Goal: Task Accomplishment & Management: Use online tool/utility

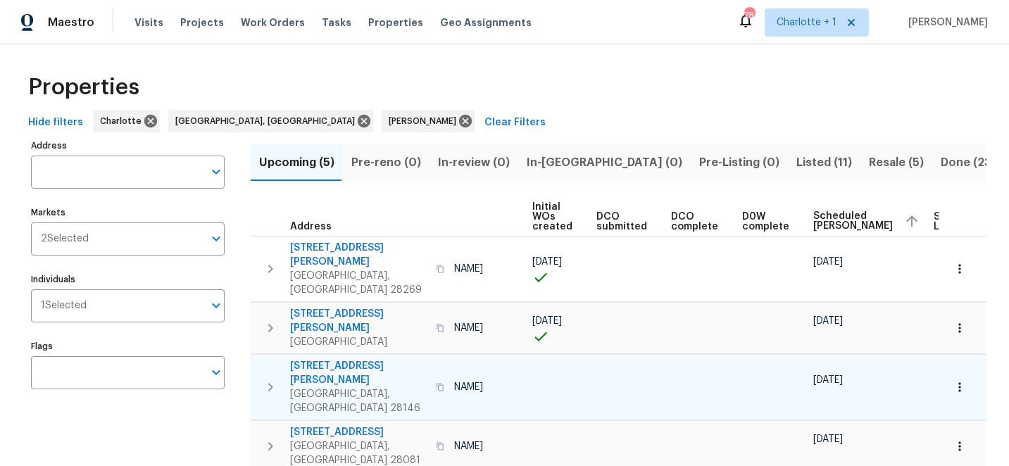
scroll to position [0, 108]
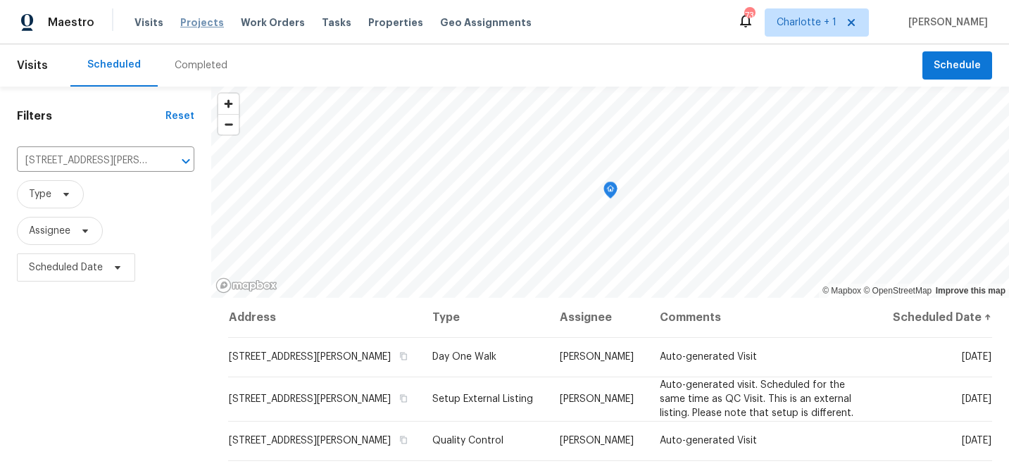
click at [182, 20] on span "Projects" at bounding box center [202, 22] width 44 height 14
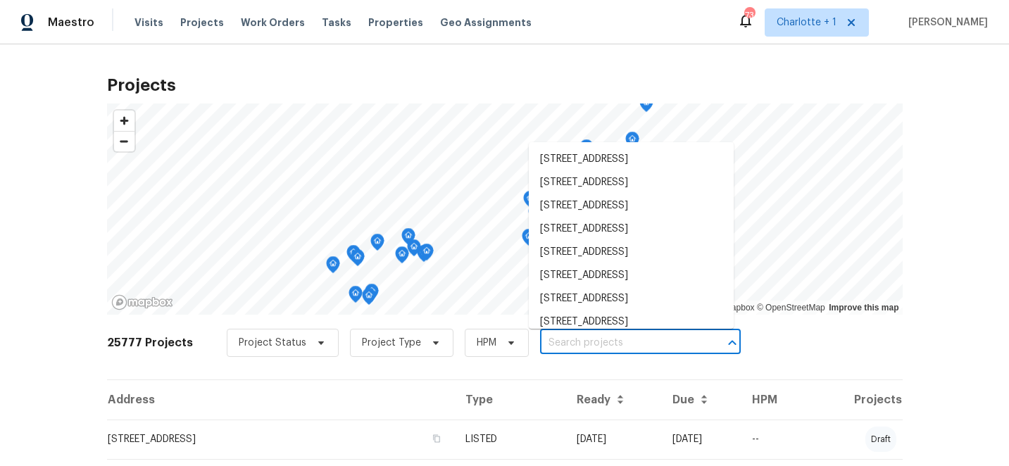
click at [557, 338] on input "text" at bounding box center [620, 343] width 161 height 22
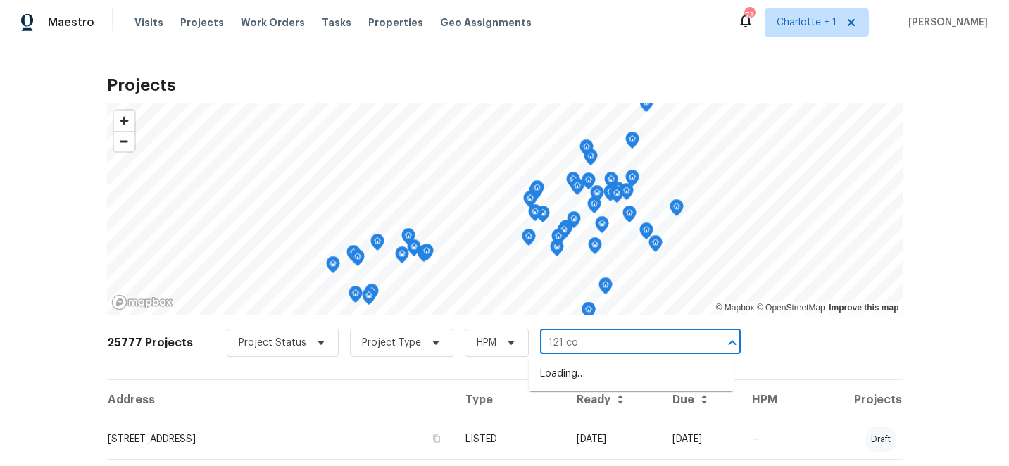
type input "121 col"
click at [562, 370] on li "[STREET_ADDRESS][PERSON_NAME]" at bounding box center [631, 374] width 205 height 23
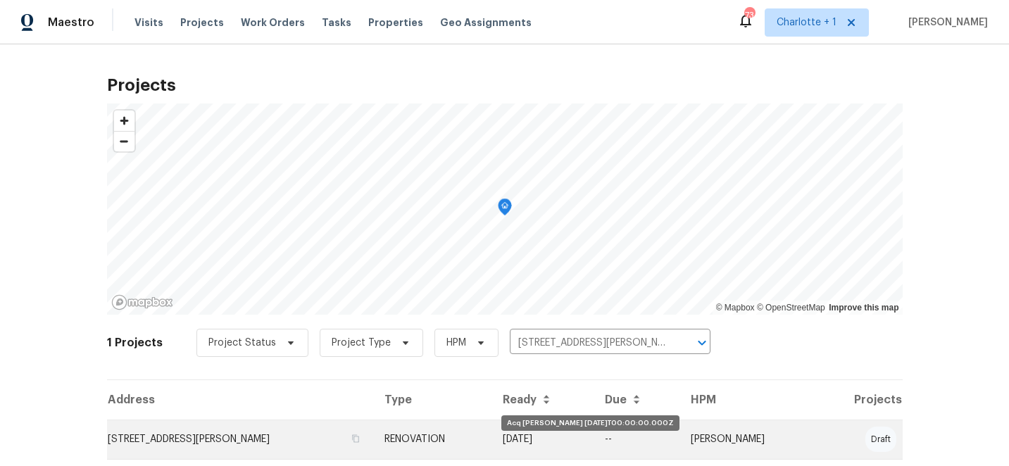
click at [585, 436] on td "[DATE]" at bounding box center [542, 439] width 103 height 39
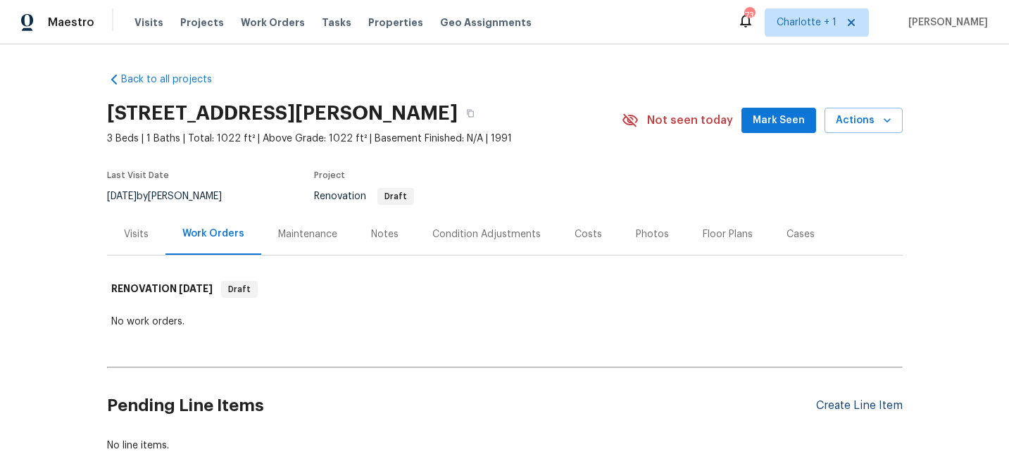
click at [882, 410] on div "Create Line Item" at bounding box center [859, 405] width 87 height 13
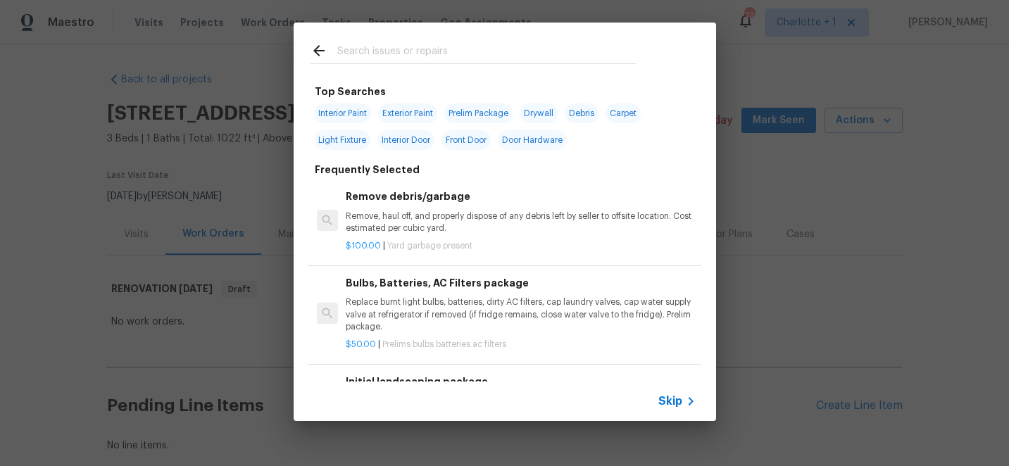
click at [449, 46] on input "text" at bounding box center [486, 52] width 299 height 21
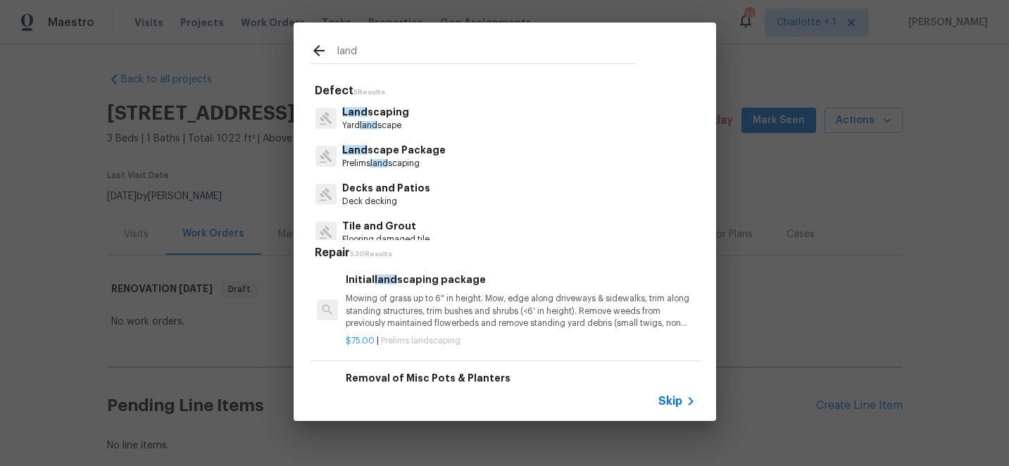
type input "land"
click at [429, 294] on p "Mowing of grass up to 6" in height. Mow, edge along driveways & sidewalks, trim…" at bounding box center [520, 311] width 349 height 36
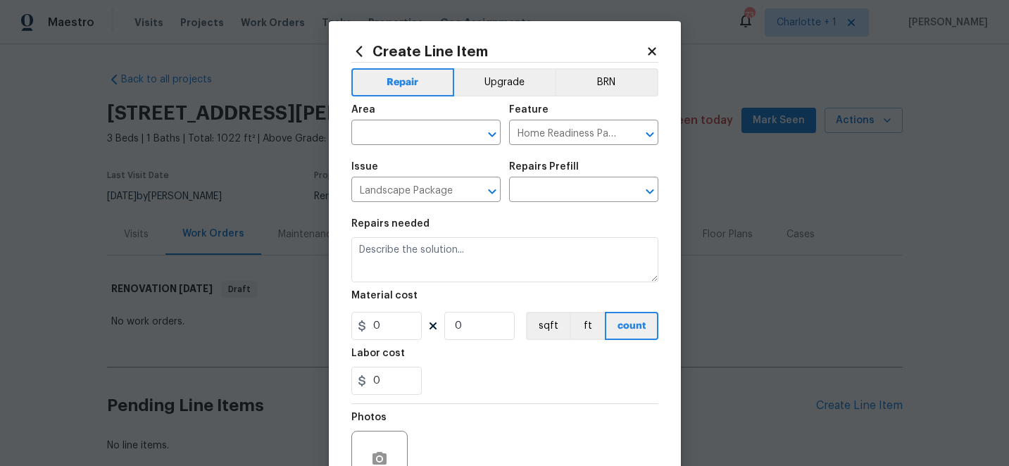
type textarea "Mowing of grass up to 6" in height. Mow, edge along driveways & sidewalks, trim…"
type input "1"
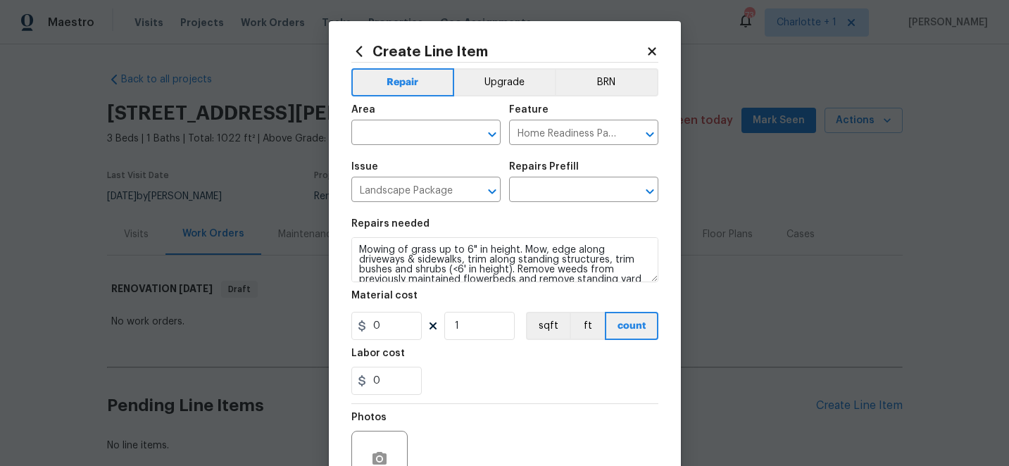
type input "Initial landscaping package $75.00"
type input "75"
click at [426, 134] on input "text" at bounding box center [406, 134] width 110 height 22
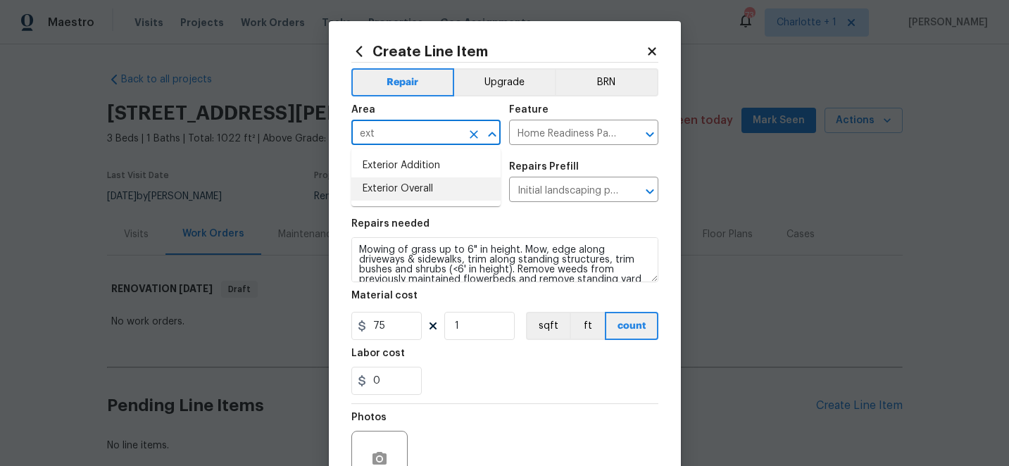
click at [425, 187] on li "Exterior Overall" at bounding box center [425, 188] width 149 height 23
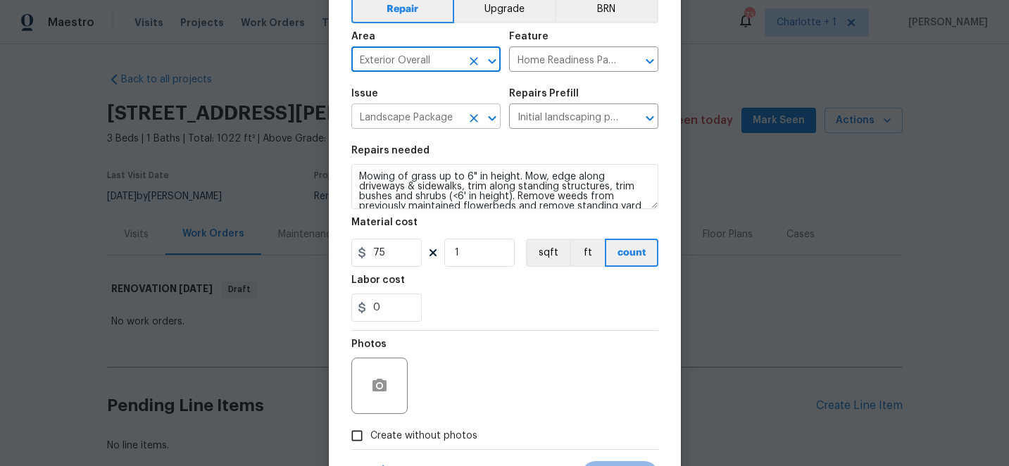
scroll to position [141, 0]
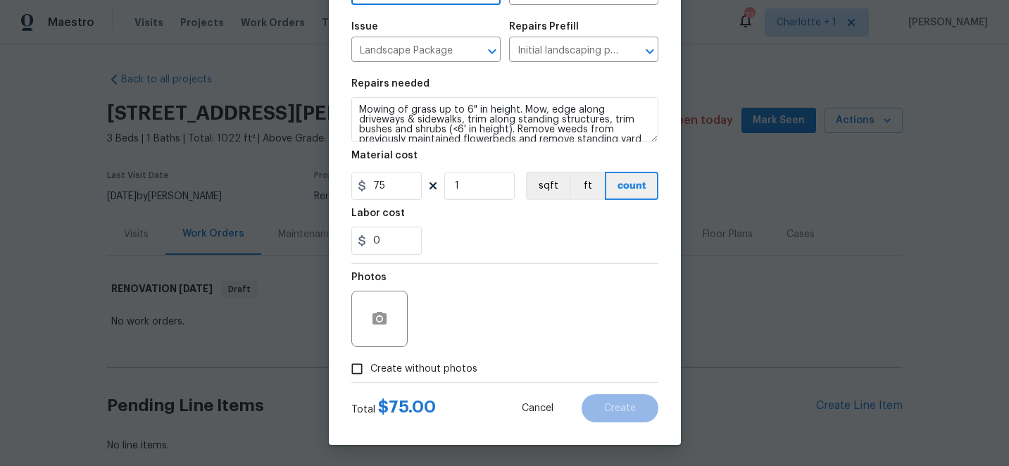
type input "Exterior Overall"
click at [358, 370] on input "Create without photos" at bounding box center [357, 369] width 27 height 27
checkbox input "true"
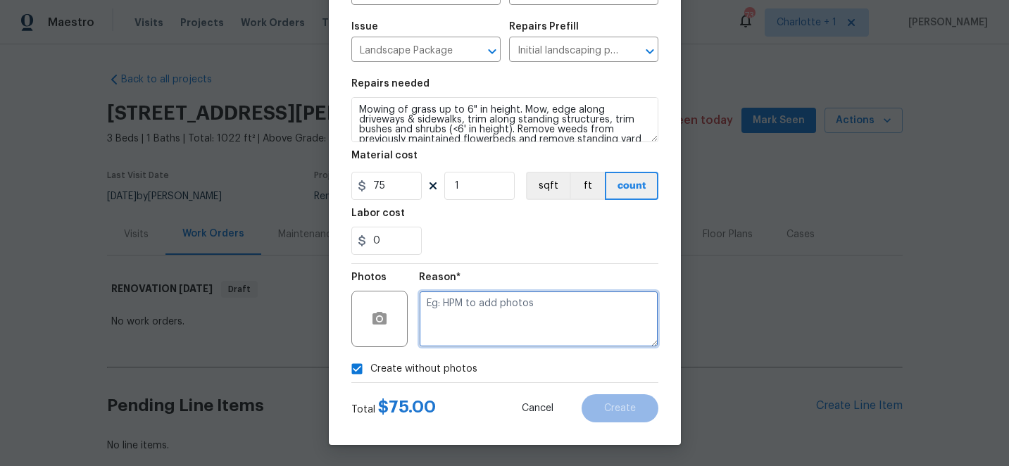
click at [461, 319] on textarea at bounding box center [538, 319] width 239 height 56
type textarea "edit"
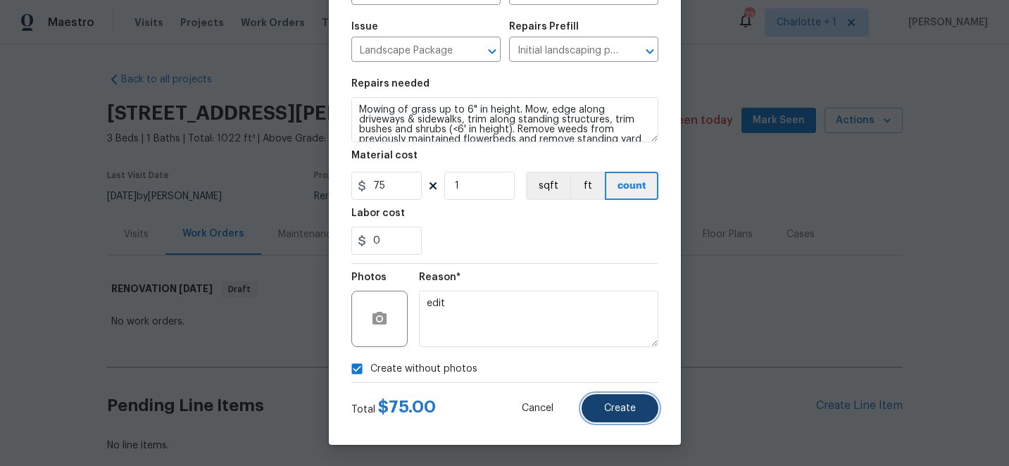
click at [619, 406] on span "Create" at bounding box center [620, 408] width 32 height 11
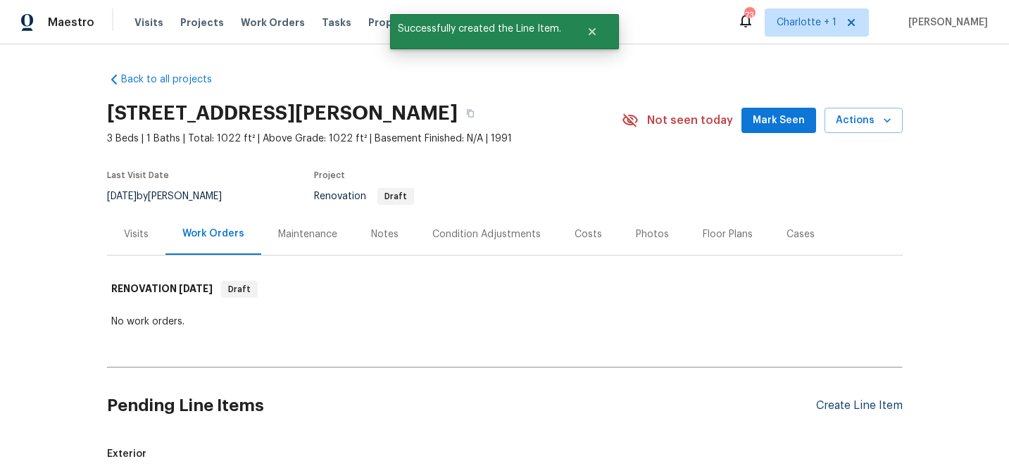
click at [863, 408] on div "Create Line Item" at bounding box center [859, 405] width 87 height 13
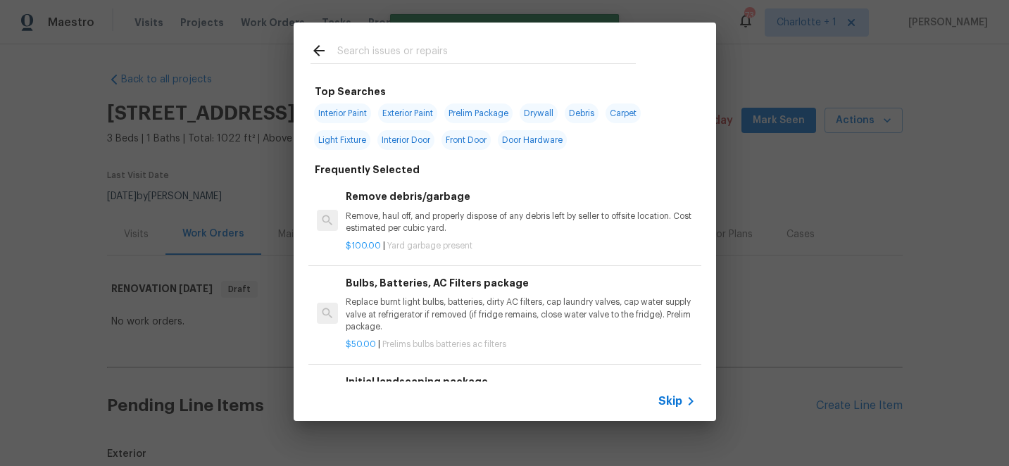
click at [376, 50] on input "text" at bounding box center [486, 52] width 299 height 21
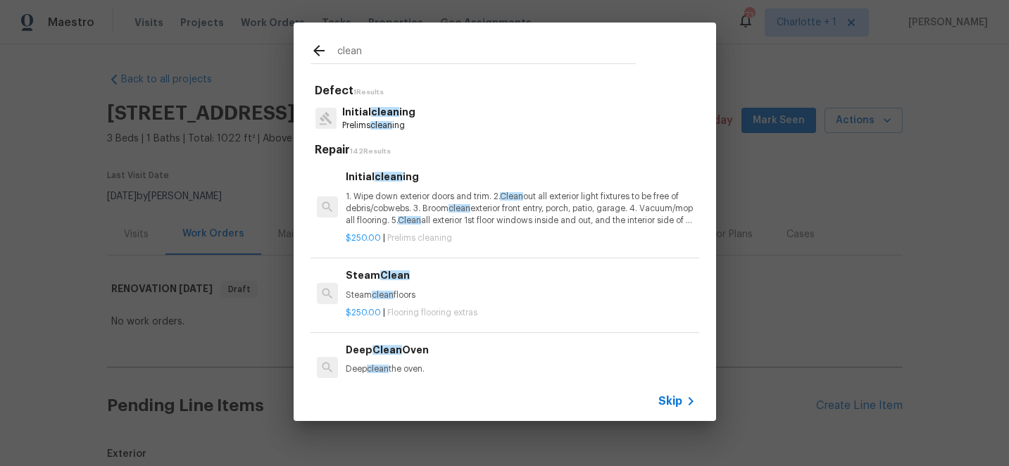
type input "clean"
click at [441, 199] on p "1. Wipe down exterior doors and trim. 2. Clean out all exterior light fixtures …" at bounding box center [520, 209] width 349 height 36
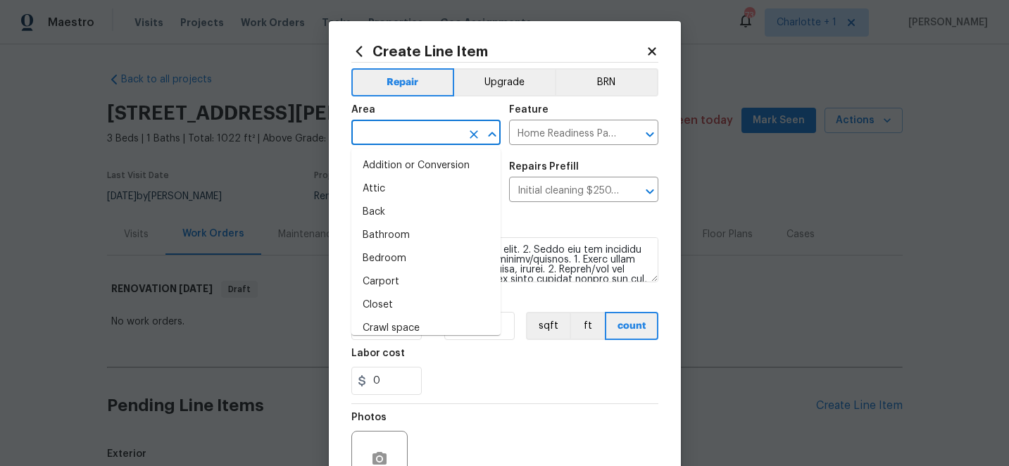
click at [437, 132] on input "text" at bounding box center [406, 134] width 110 height 22
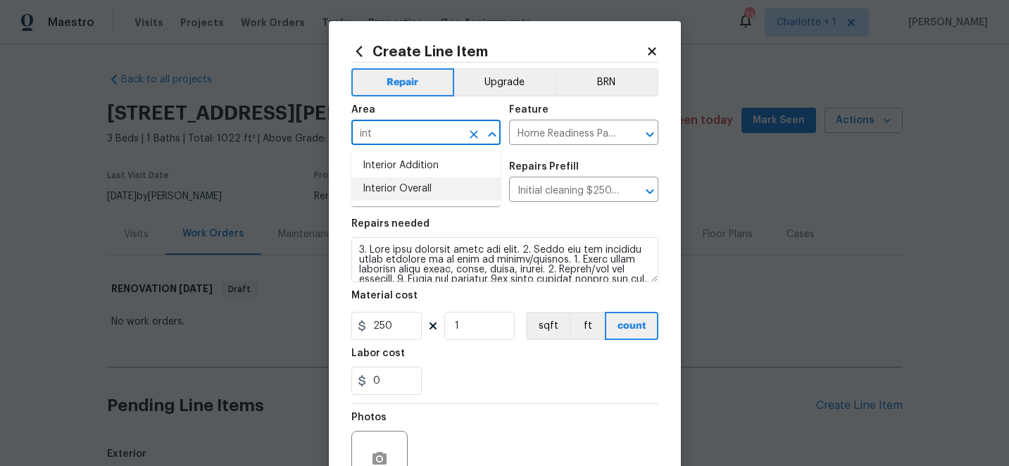
click at [428, 192] on li "Interior Overall" at bounding box center [425, 188] width 149 height 23
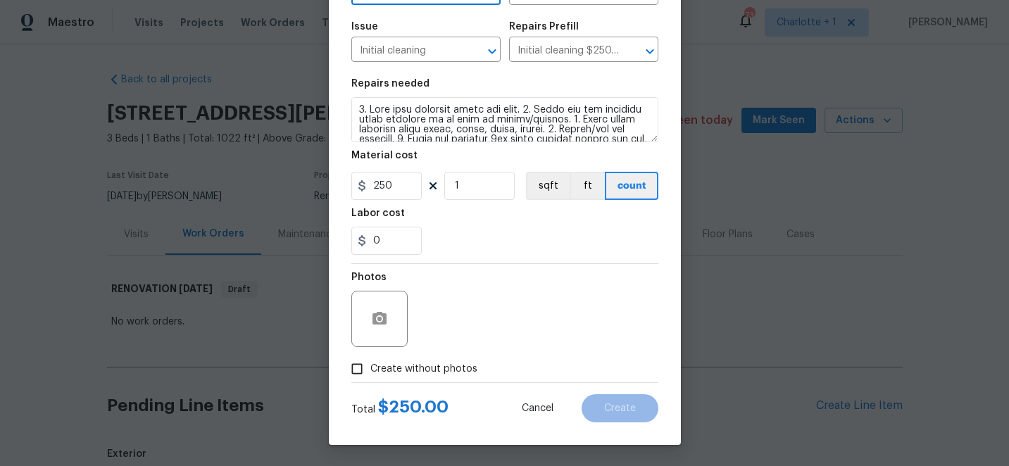
type input "Interior Overall"
click at [359, 379] on input "Create without photos" at bounding box center [357, 369] width 27 height 27
checkbox input "true"
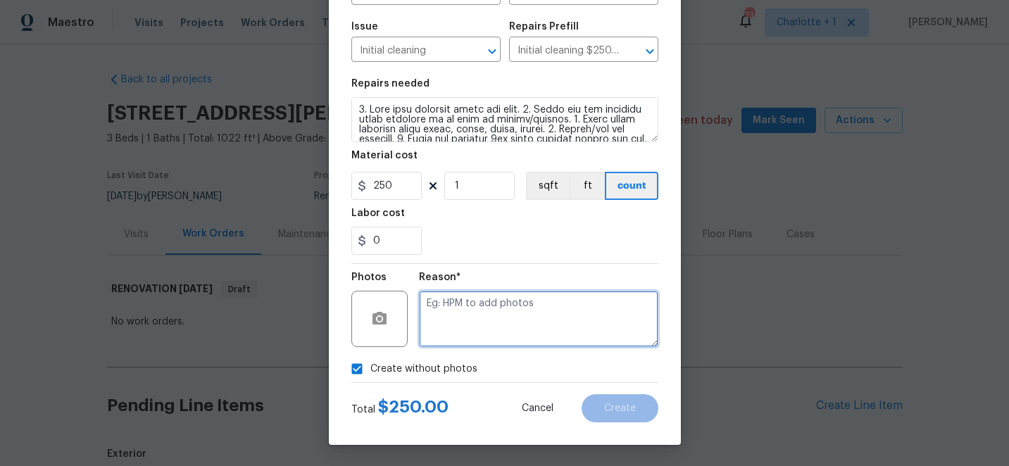
click at [503, 324] on textarea at bounding box center [538, 319] width 239 height 56
type textarea "edit"
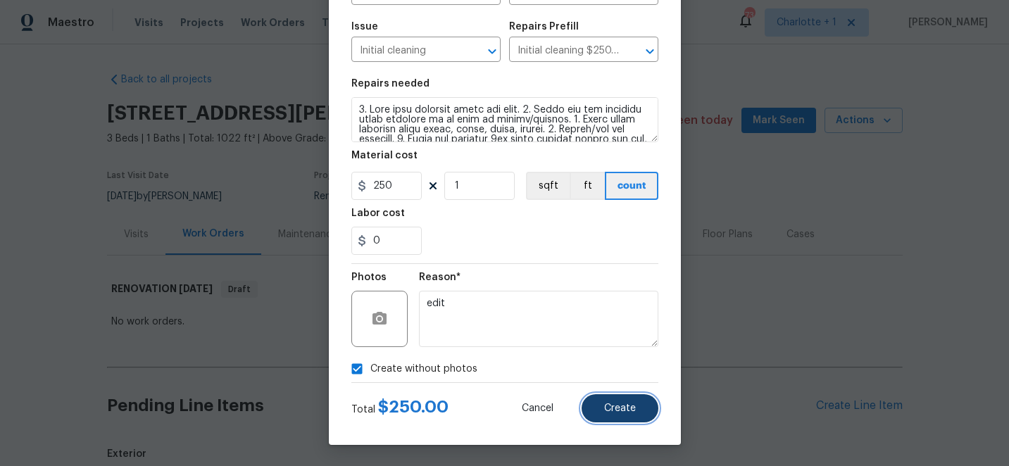
click at [617, 411] on span "Create" at bounding box center [620, 408] width 32 height 11
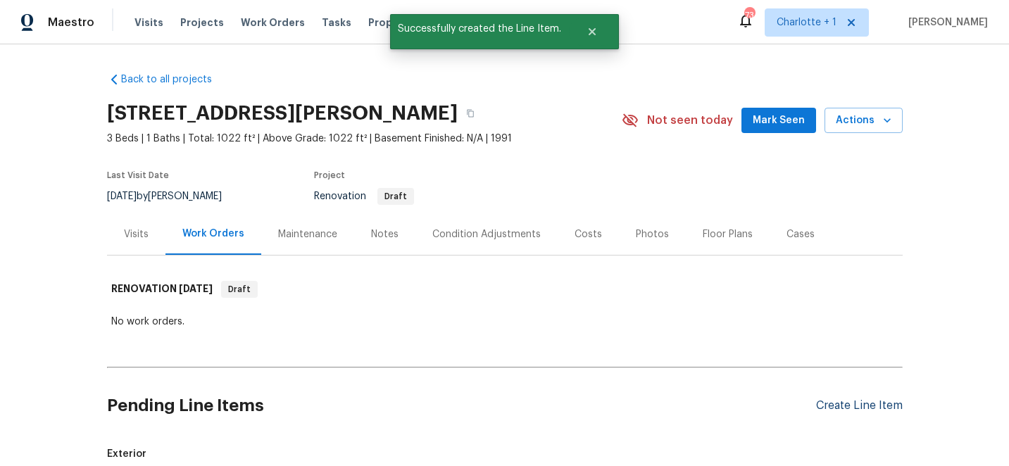
click at [873, 405] on div "Create Line Item" at bounding box center [859, 405] width 87 height 13
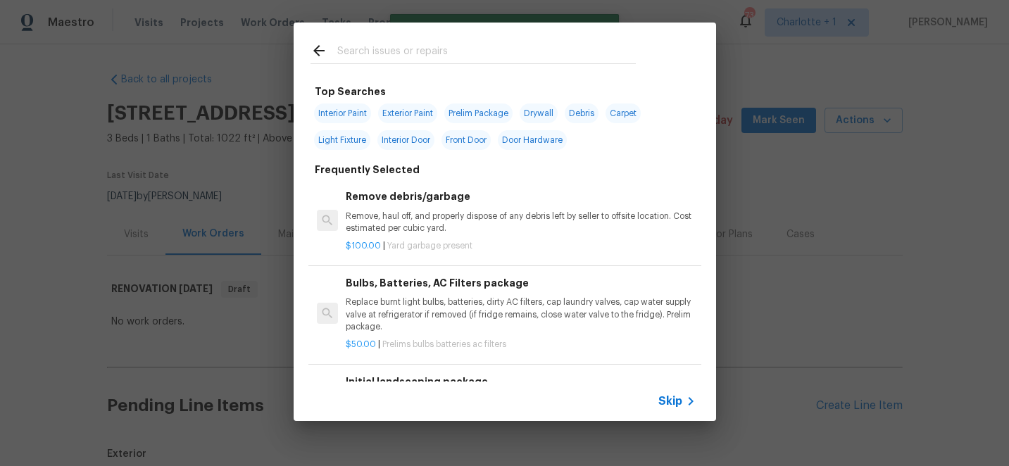
click at [383, 45] on input "text" at bounding box center [486, 52] width 299 height 21
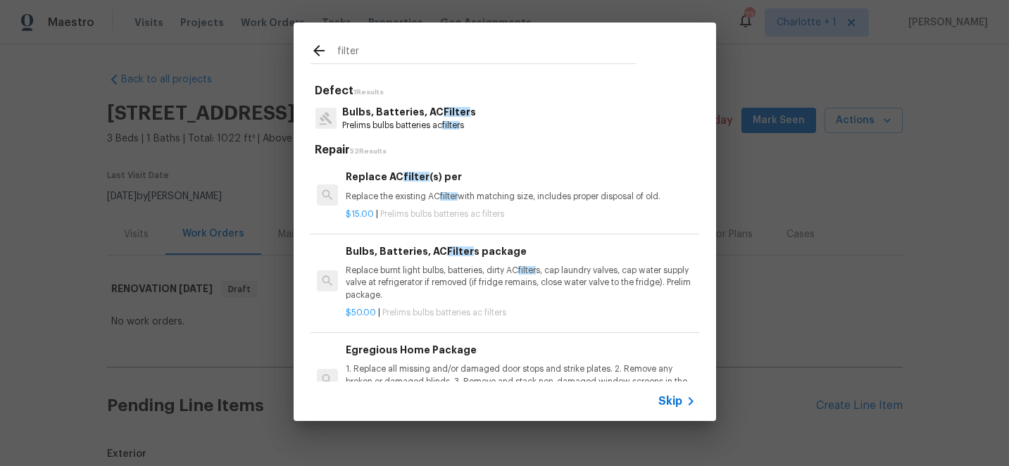
type input "filter"
click at [432, 273] on p "Replace burnt light bulbs, batteries, dirty AC filter s, cap laundry valves, ca…" at bounding box center [520, 283] width 349 height 36
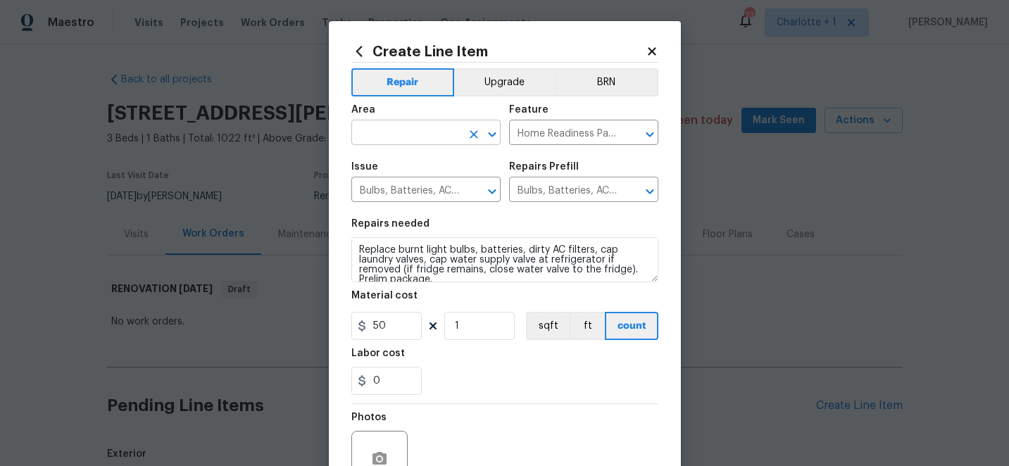
click at [410, 134] on input "text" at bounding box center [406, 134] width 110 height 22
click at [415, 188] on li "Interior Overall" at bounding box center [425, 188] width 149 height 23
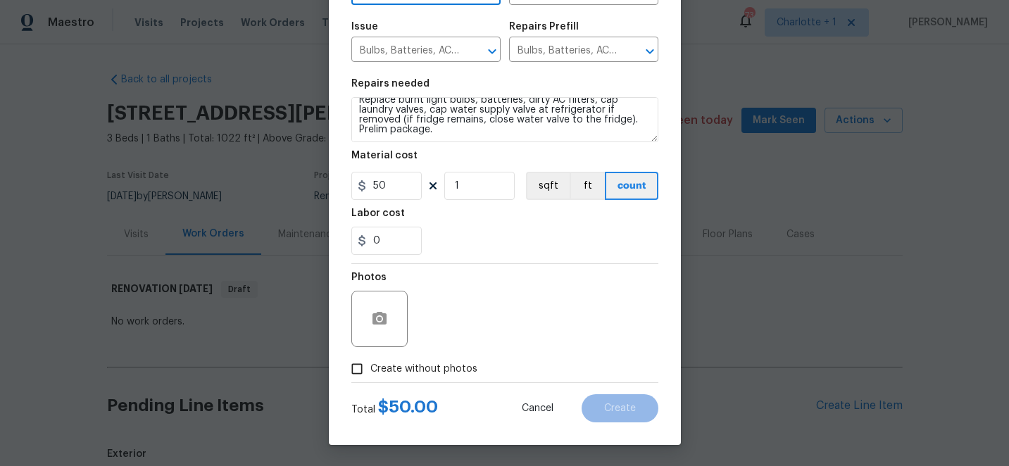
type input "Interior Overall"
click at [356, 374] on input "Create without photos" at bounding box center [357, 369] width 27 height 27
checkbox input "true"
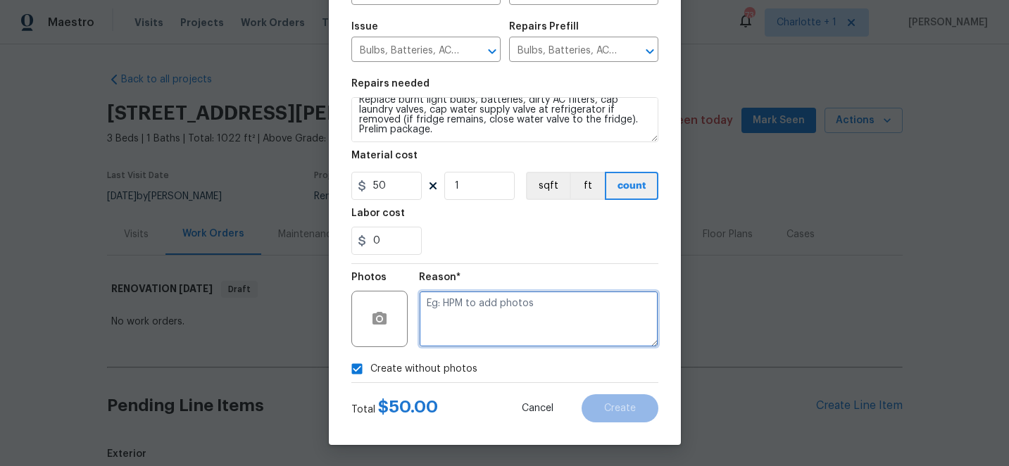
click at [481, 336] on textarea at bounding box center [538, 319] width 239 height 56
type textarea "edit"
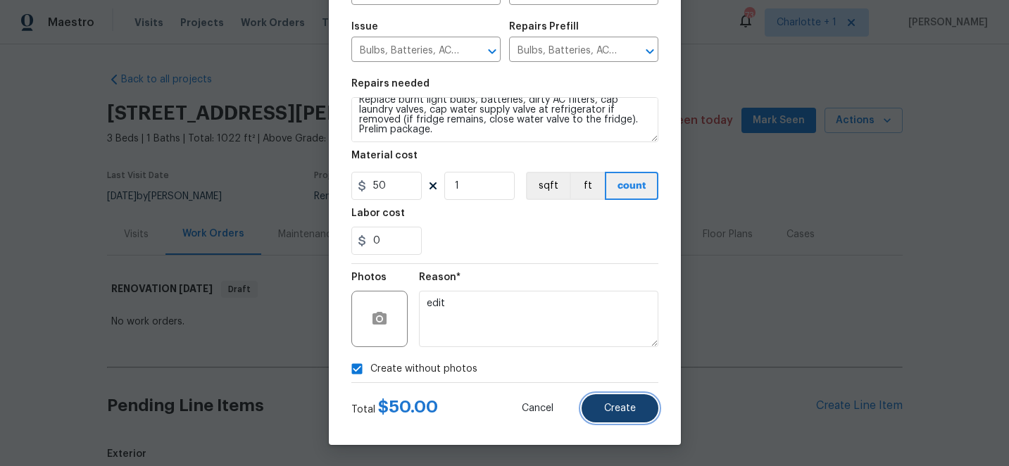
click at [619, 415] on button "Create" at bounding box center [620, 408] width 77 height 28
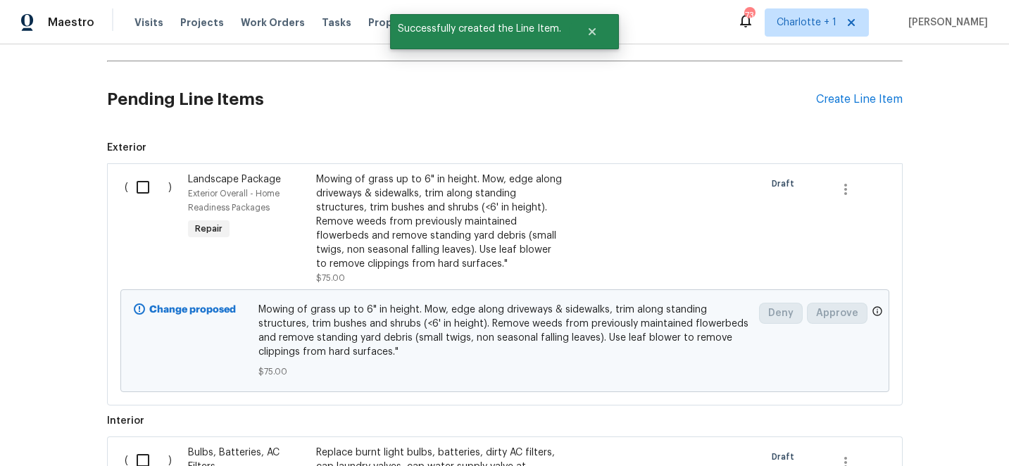
scroll to position [303, 0]
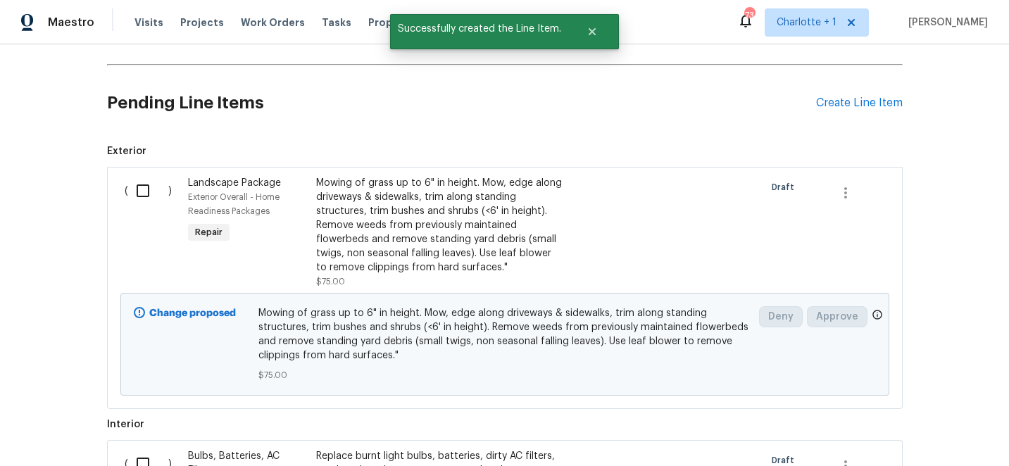
click at [143, 192] on input "checkbox" at bounding box center [148, 191] width 40 height 30
checkbox input "true"
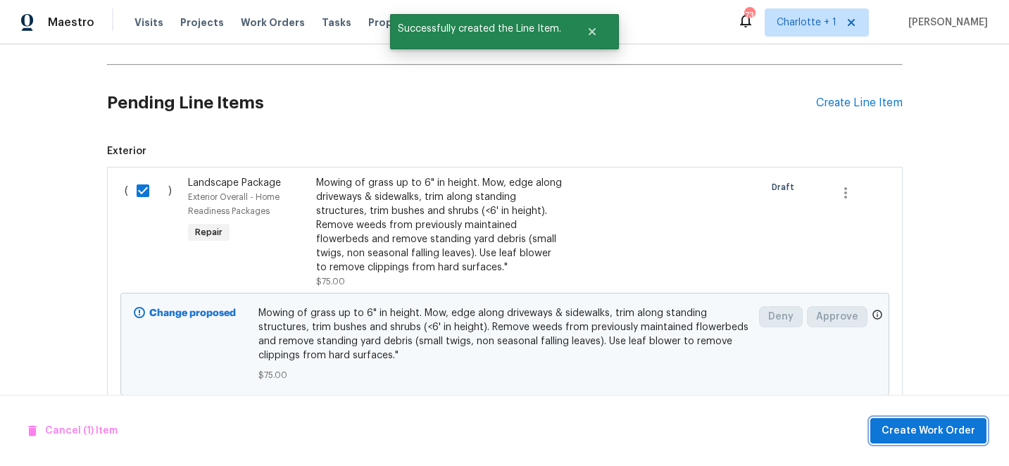
click at [904, 428] on span "Create Work Order" at bounding box center [929, 431] width 94 height 18
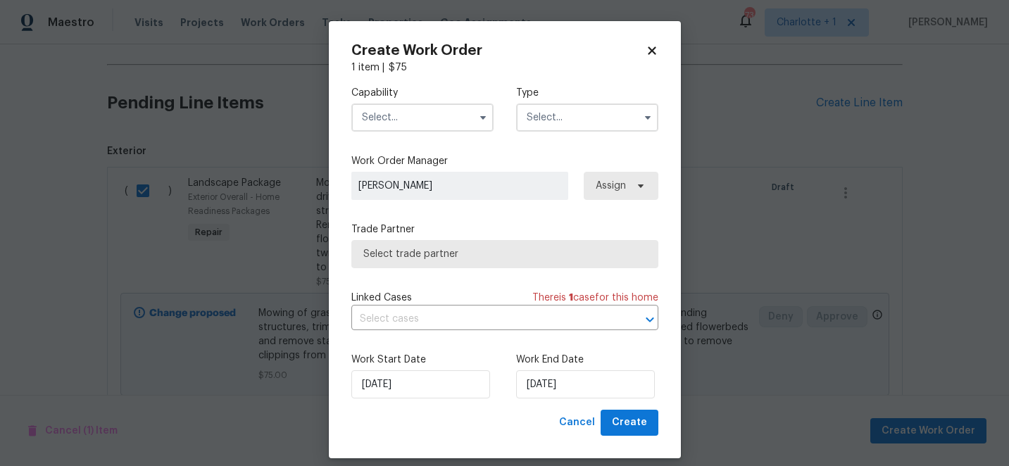
click at [439, 120] on input "text" at bounding box center [422, 117] width 142 height 28
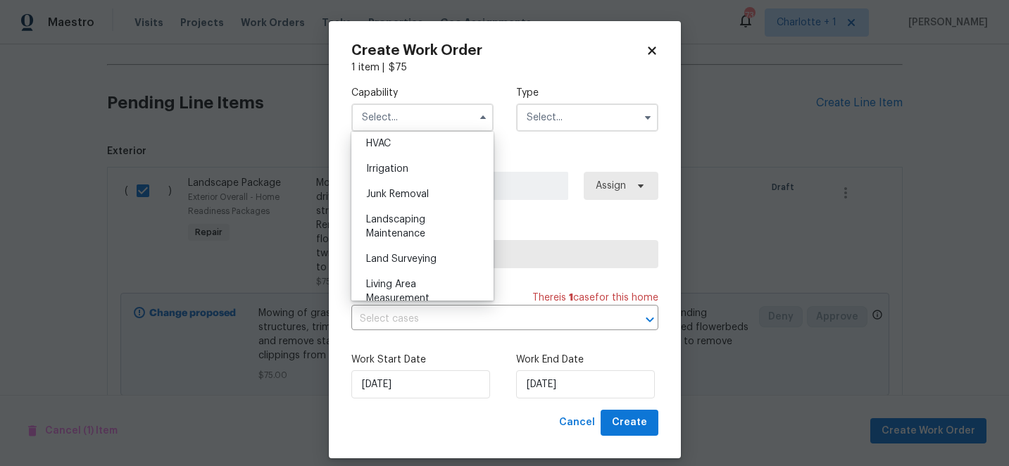
scroll to position [867, 0]
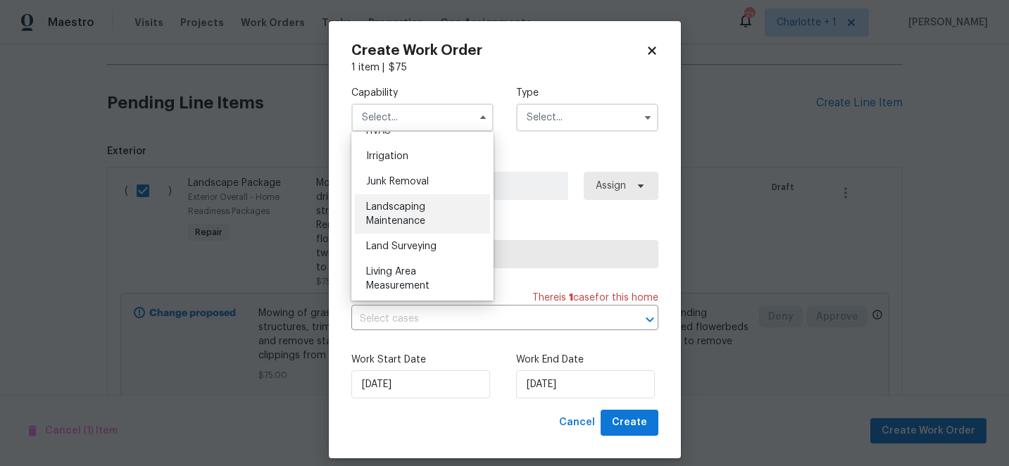
click at [410, 220] on span "Landscaping Maintenance" at bounding box center [395, 214] width 59 height 24
type input "Landscaping Maintenance"
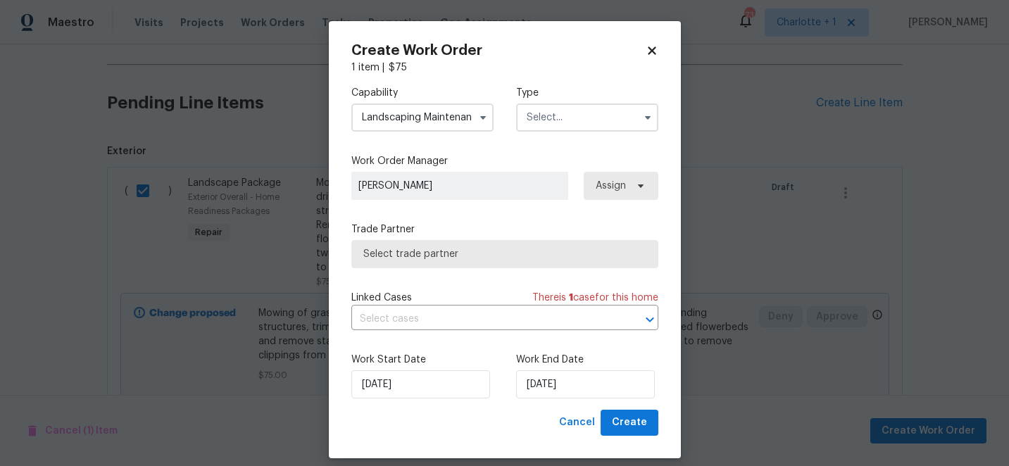
click at [537, 119] on input "text" at bounding box center [587, 117] width 142 height 28
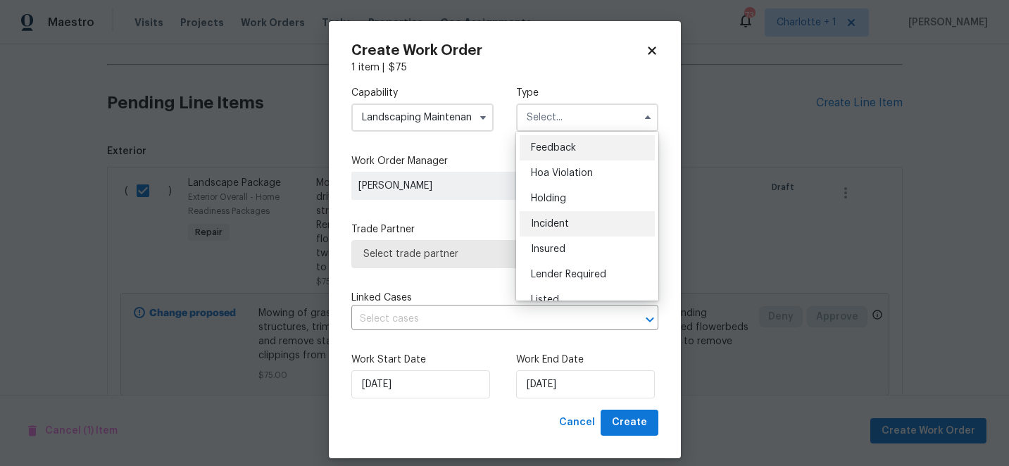
scroll to position [320, 0]
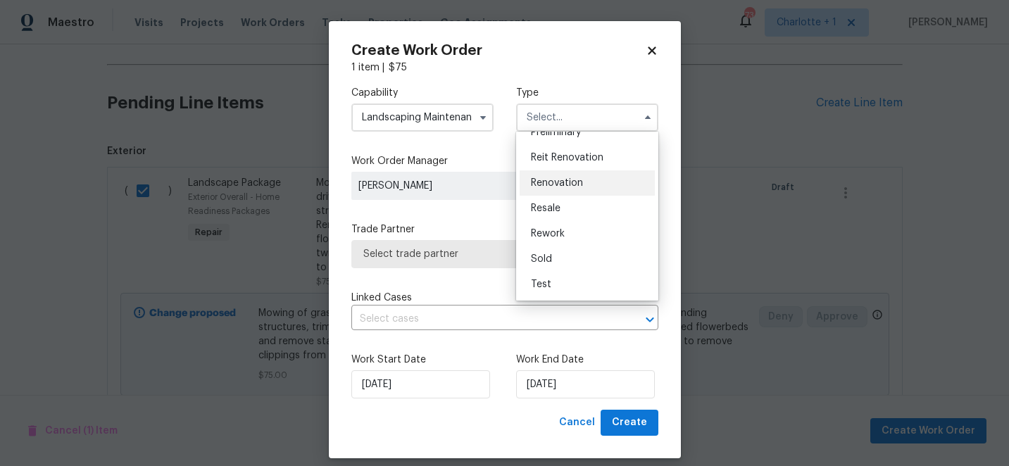
click at [563, 187] on span "Renovation" at bounding box center [557, 183] width 52 height 10
type input "Renovation"
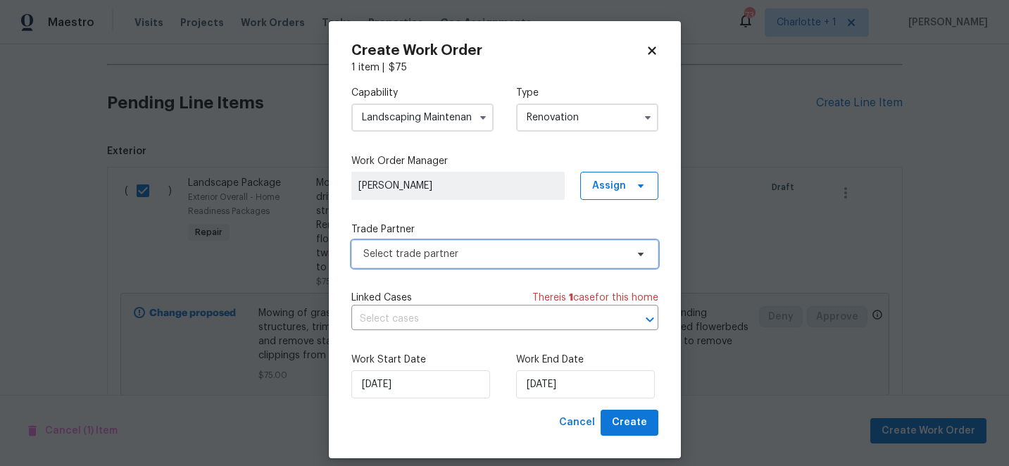
click at [472, 266] on span "Select trade partner" at bounding box center [504, 254] width 307 height 28
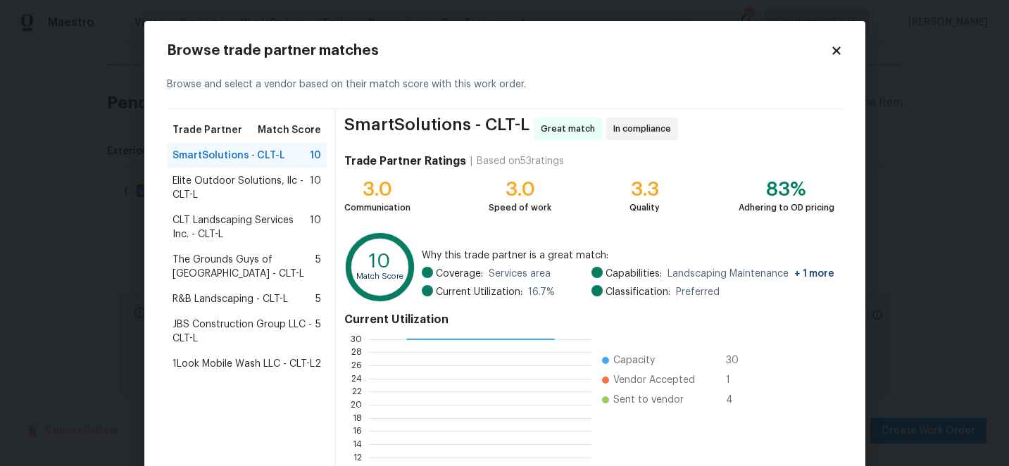
scroll to position [155, 0]
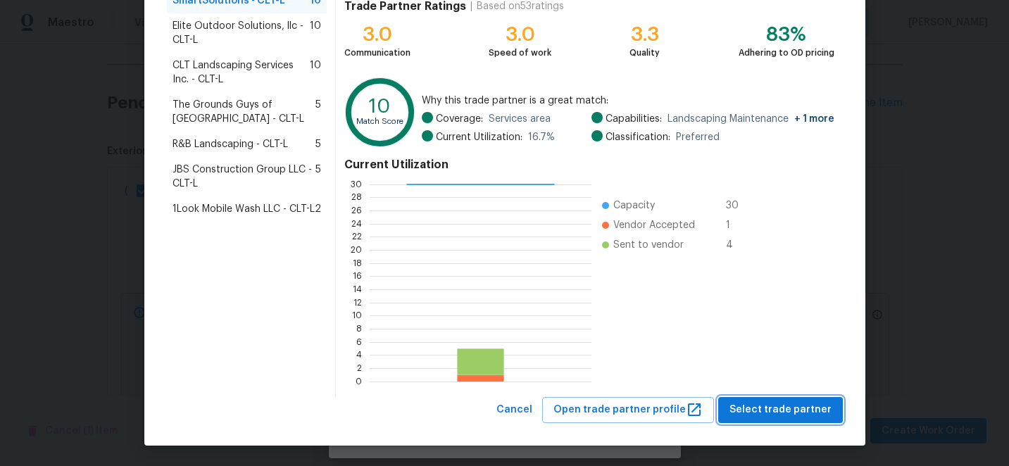
click at [777, 410] on span "Select trade partner" at bounding box center [780, 410] width 102 height 18
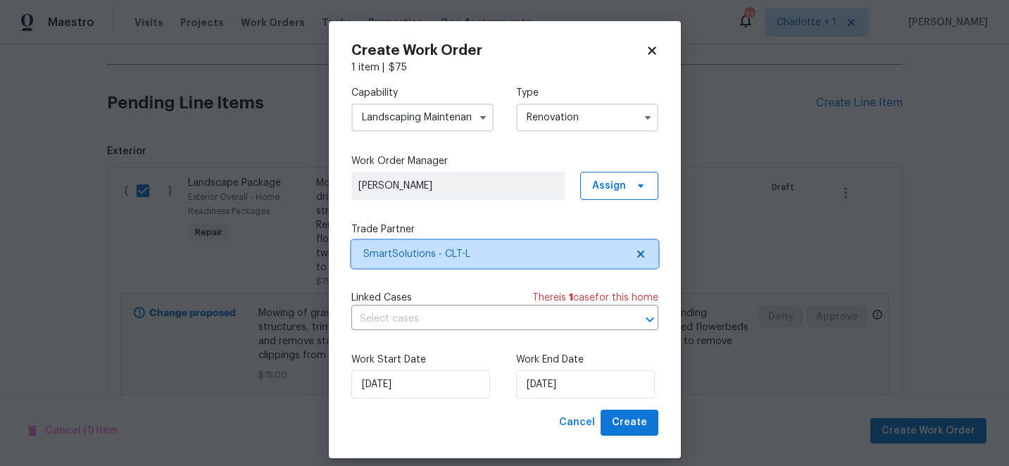
scroll to position [0, 0]
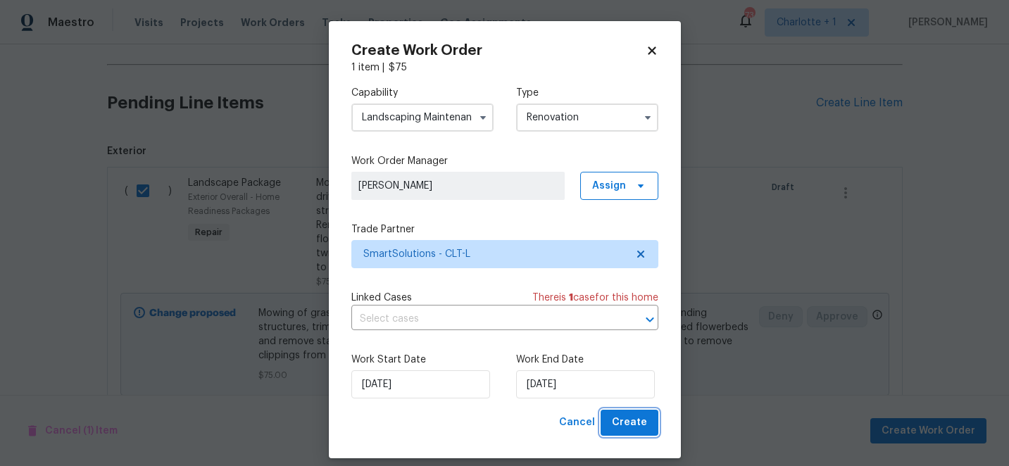
click at [638, 426] on span "Create" at bounding box center [629, 423] width 35 height 18
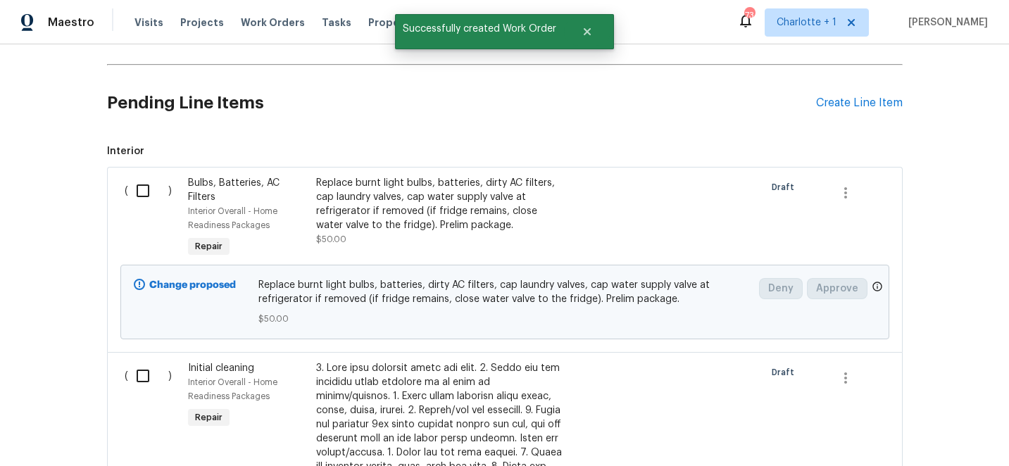
click at [139, 193] on input "checkbox" at bounding box center [148, 191] width 40 height 30
checkbox input "true"
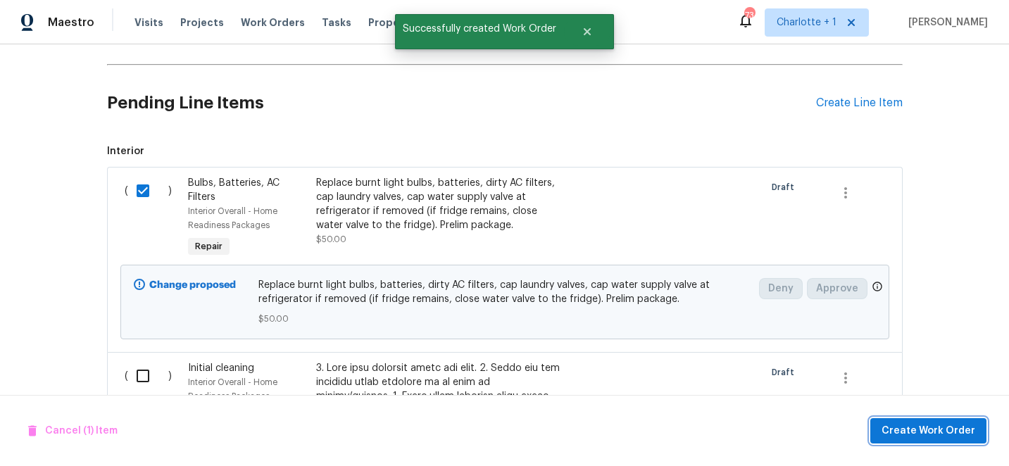
click at [920, 436] on span "Create Work Order" at bounding box center [929, 431] width 94 height 18
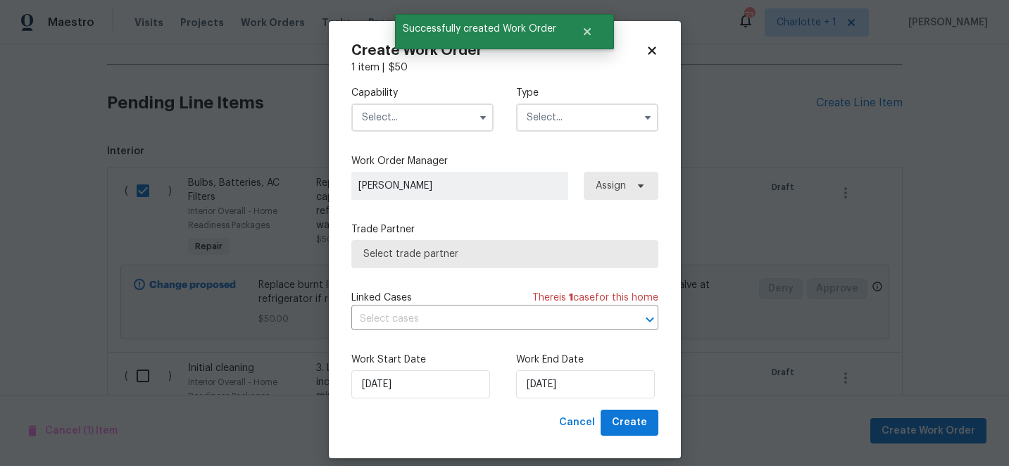
click at [387, 119] on input "text" at bounding box center [422, 117] width 142 height 28
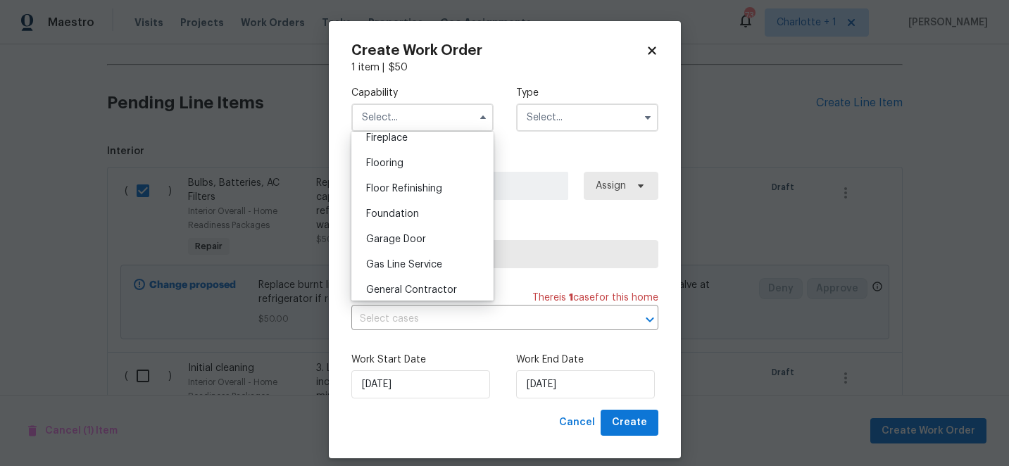
scroll to position [579, 0]
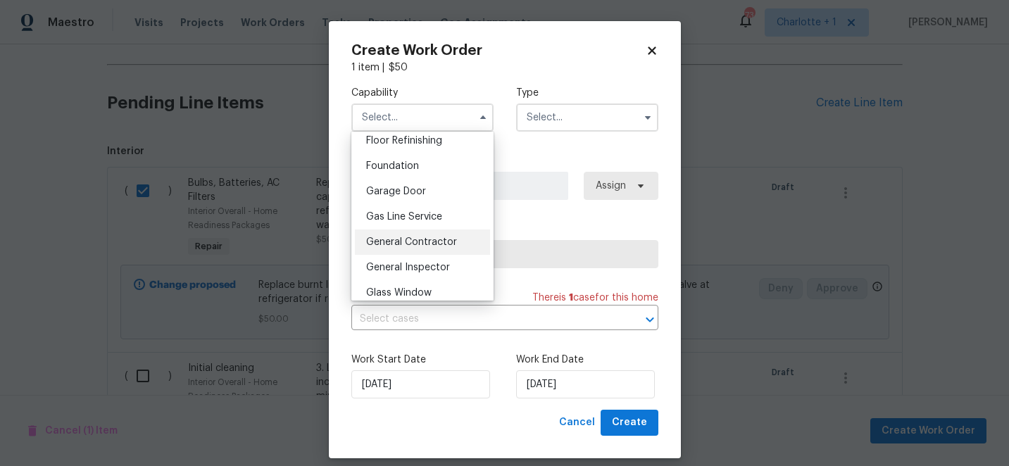
click at [406, 241] on span "General Contractor" at bounding box center [411, 242] width 91 height 10
type input "General Contractor"
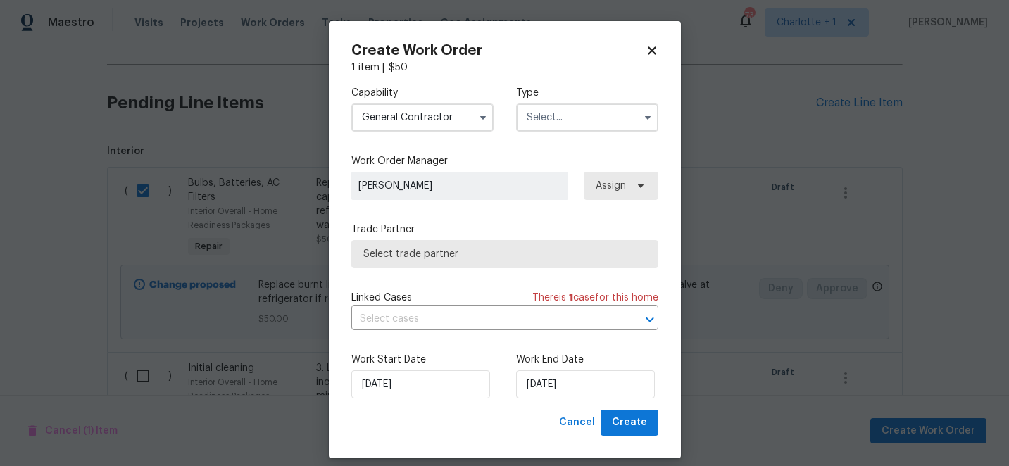
click at [547, 119] on input "text" at bounding box center [587, 117] width 142 height 28
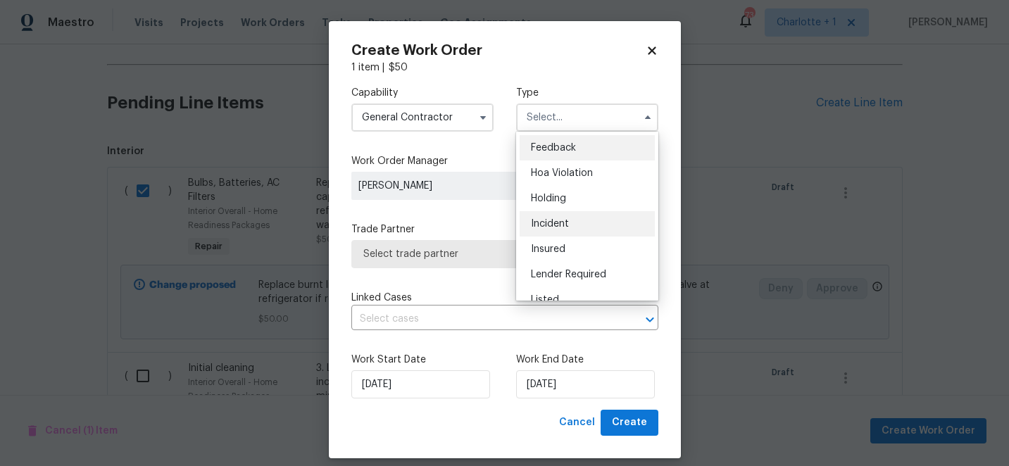
scroll to position [320, 0]
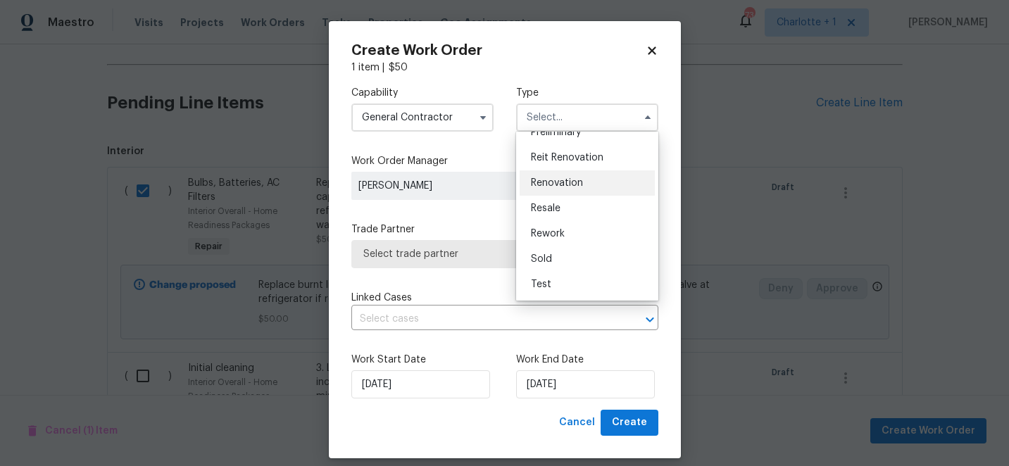
click at [567, 171] on div "Renovation" at bounding box center [587, 182] width 135 height 25
type input "Renovation"
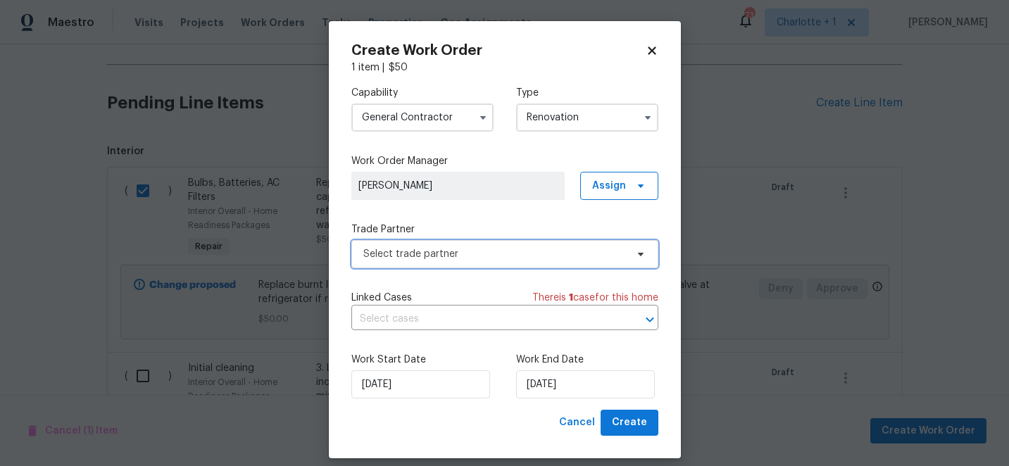
click at [472, 258] on span "Select trade partner" at bounding box center [494, 254] width 263 height 14
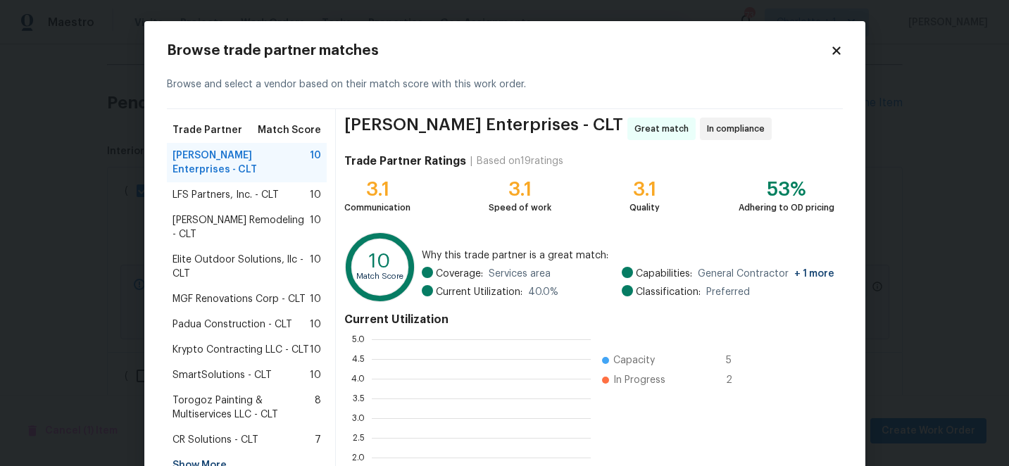
scroll to position [197, 219]
click at [242, 368] on span "SmartSolutions - CLT" at bounding box center [221, 375] width 99 height 14
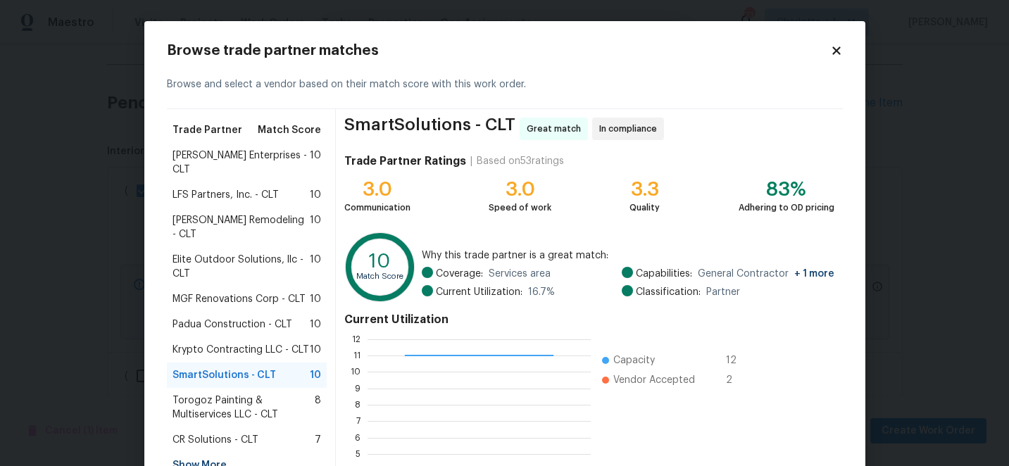
scroll to position [155, 0]
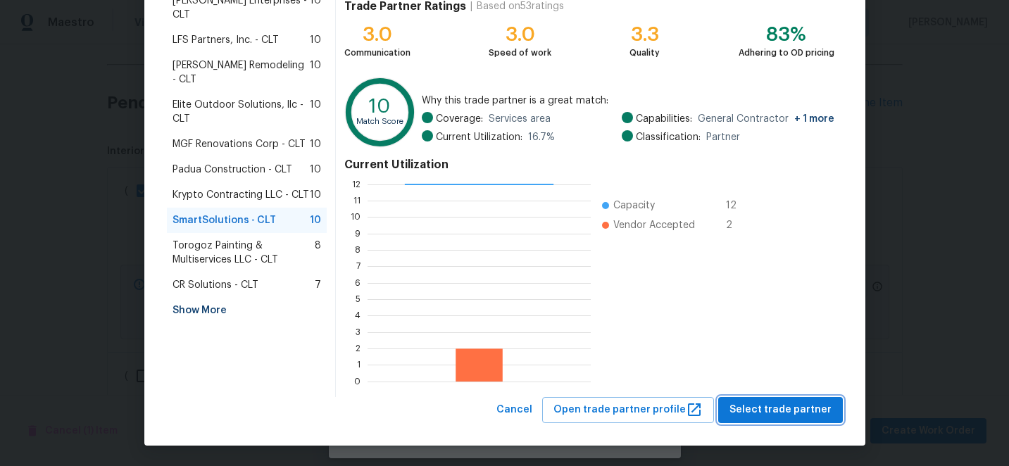
click at [813, 412] on span "Select trade partner" at bounding box center [780, 410] width 102 height 18
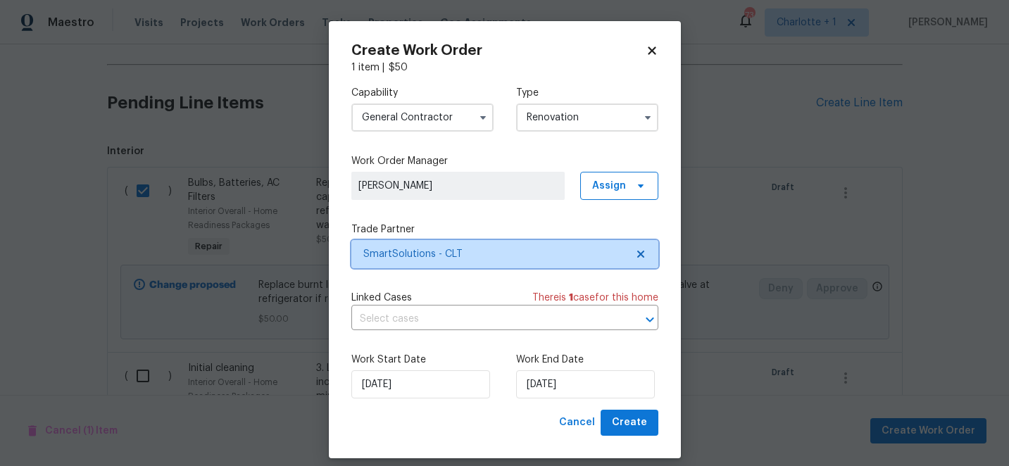
scroll to position [0, 0]
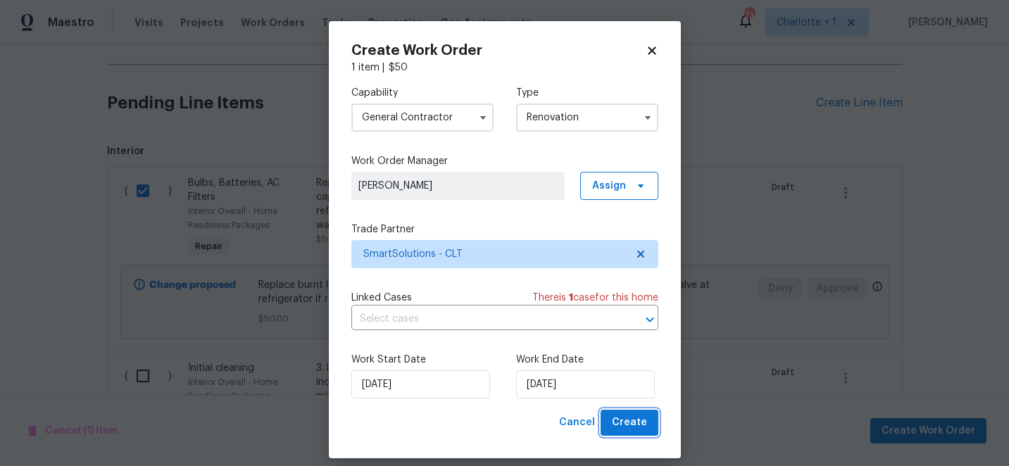
click at [635, 425] on span "Create" at bounding box center [629, 423] width 35 height 18
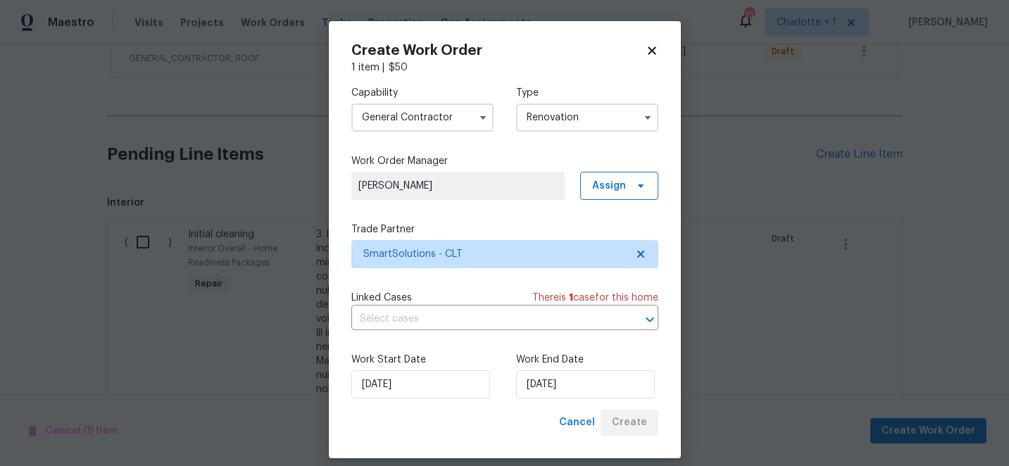
scroll to position [391, 0]
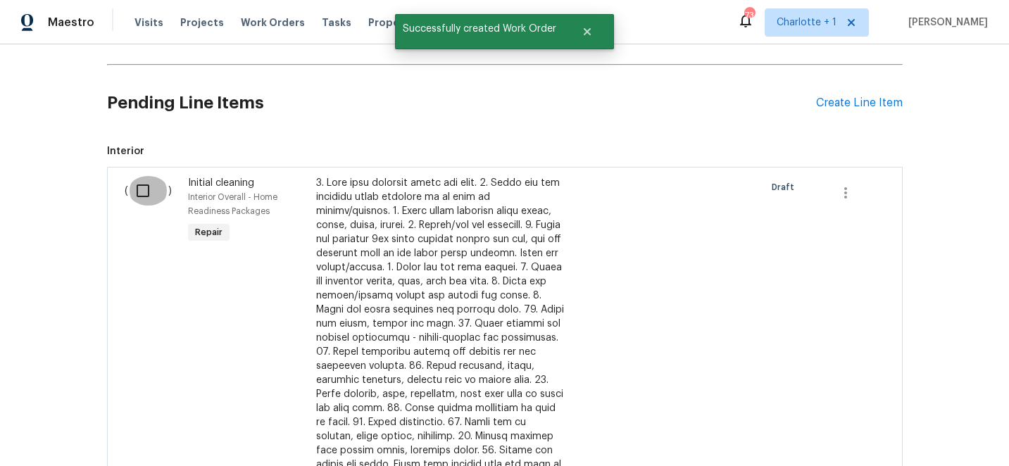
click at [137, 182] on input "checkbox" at bounding box center [148, 191] width 40 height 30
checkbox input "true"
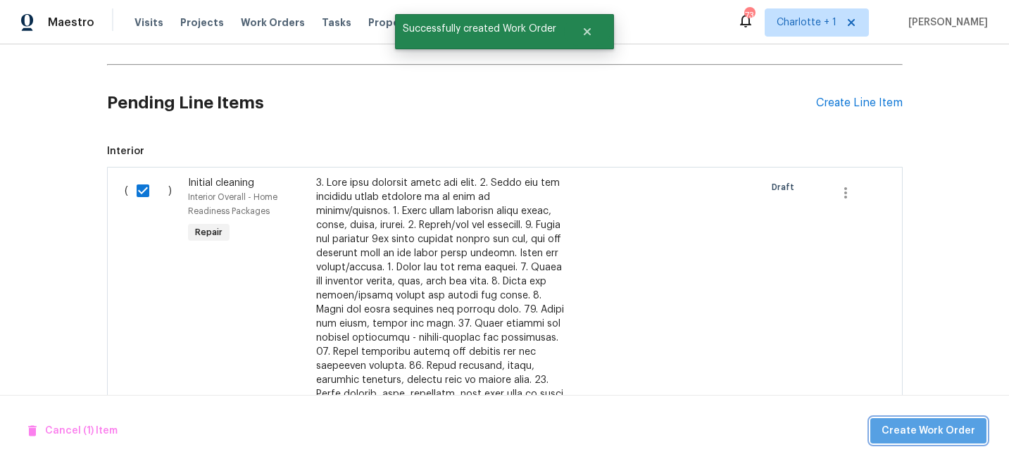
click at [963, 425] on span "Create Work Order" at bounding box center [929, 431] width 94 height 18
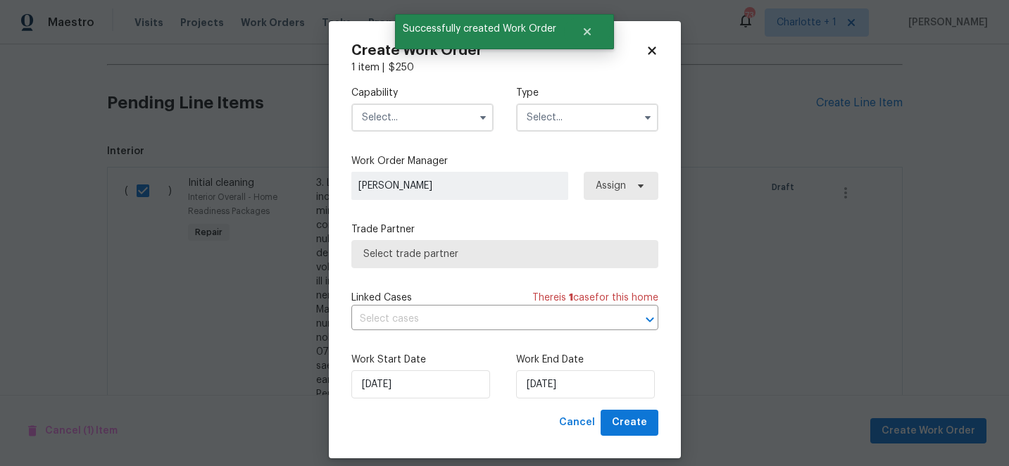
click at [397, 118] on input "text" at bounding box center [422, 117] width 142 height 28
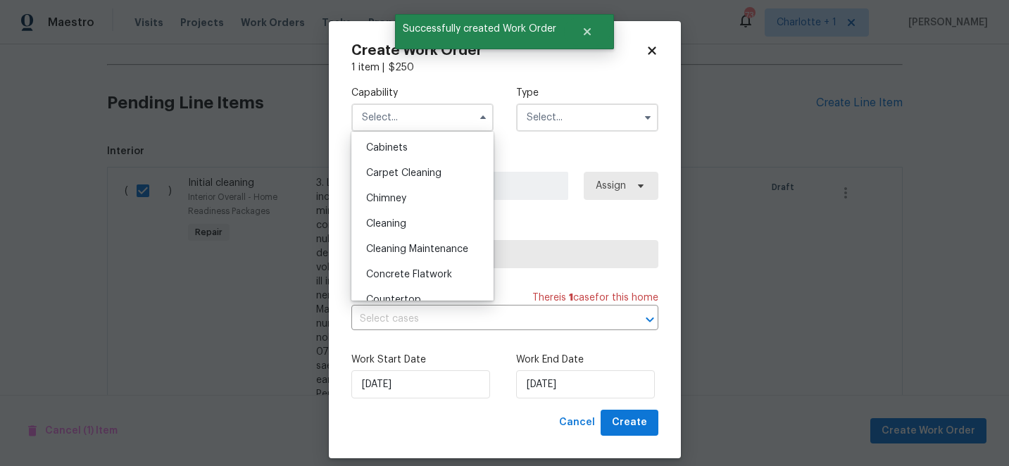
scroll to position [128, 0]
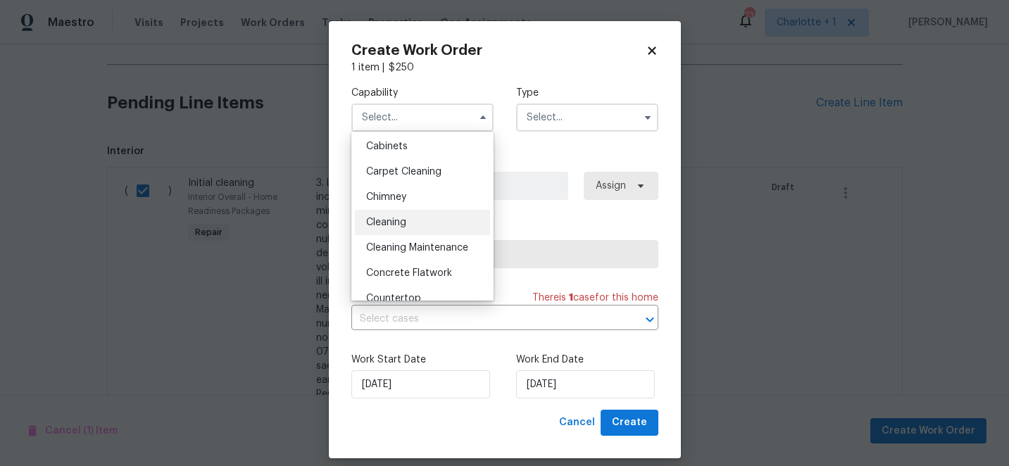
click at [394, 225] on span "Cleaning" at bounding box center [386, 223] width 40 height 10
type input "Cleaning"
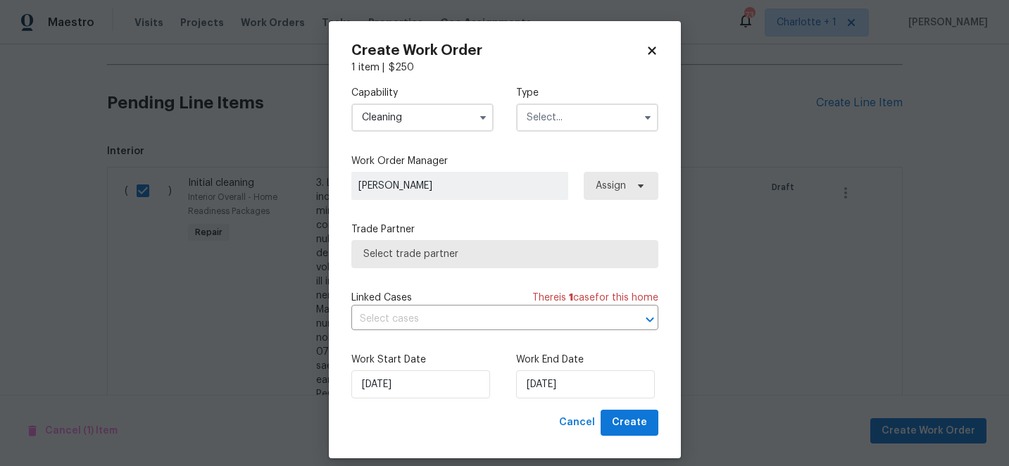
click at [555, 120] on input "text" at bounding box center [587, 117] width 142 height 28
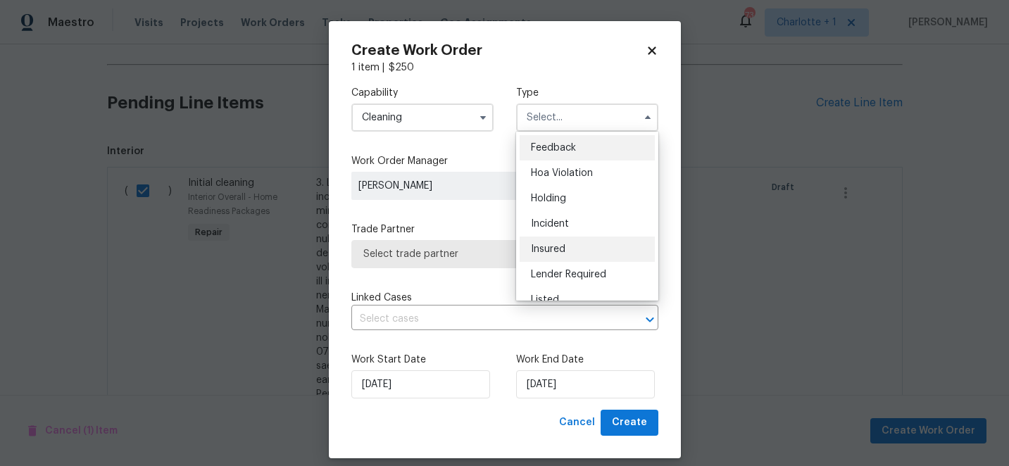
scroll to position [320, 0]
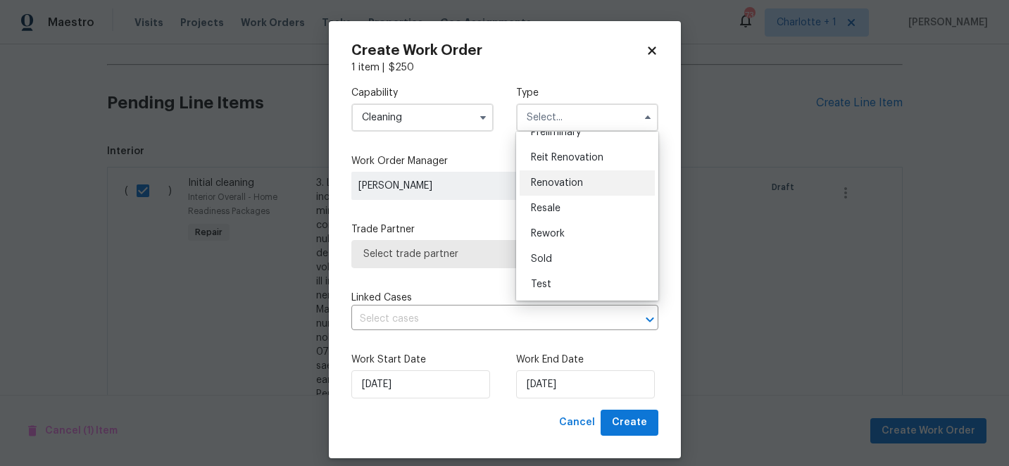
click at [577, 178] on span "Renovation" at bounding box center [557, 183] width 52 height 10
type input "Renovation"
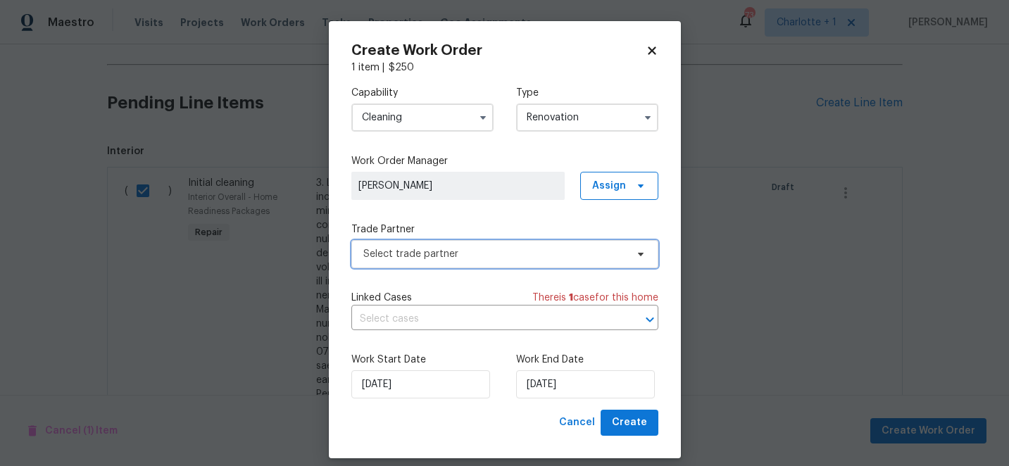
click at [472, 260] on span "Select trade partner" at bounding box center [494, 254] width 263 height 14
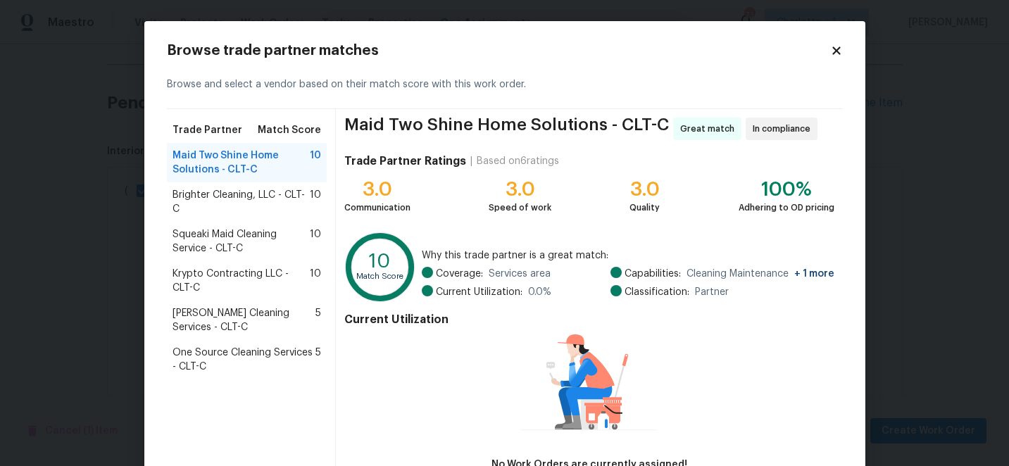
click at [246, 270] on span "Krypto Contracting LLC - CLT-C" at bounding box center [241, 281] width 138 height 28
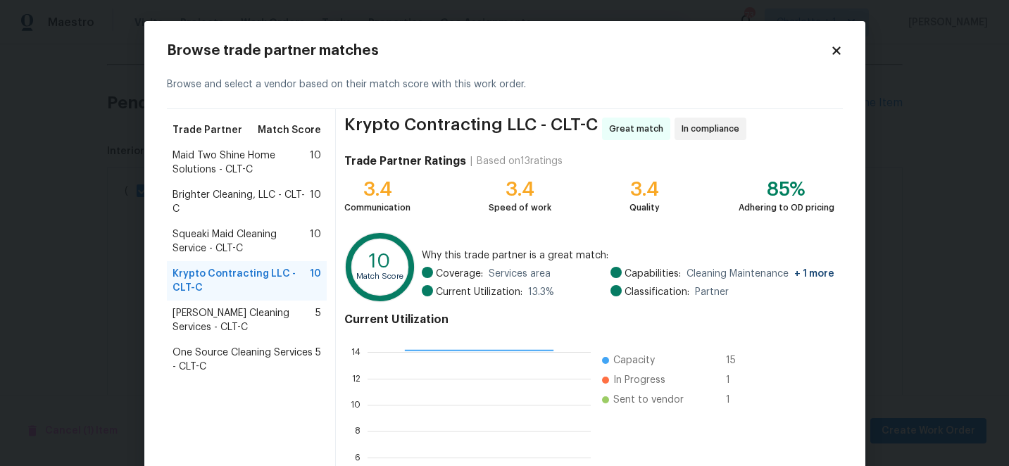
scroll to position [155, 0]
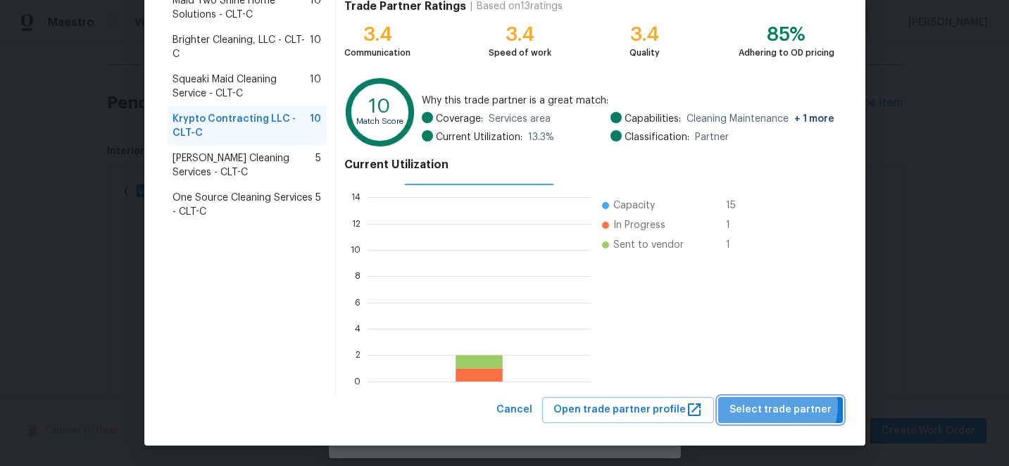
click at [773, 405] on span "Select trade partner" at bounding box center [780, 410] width 102 height 18
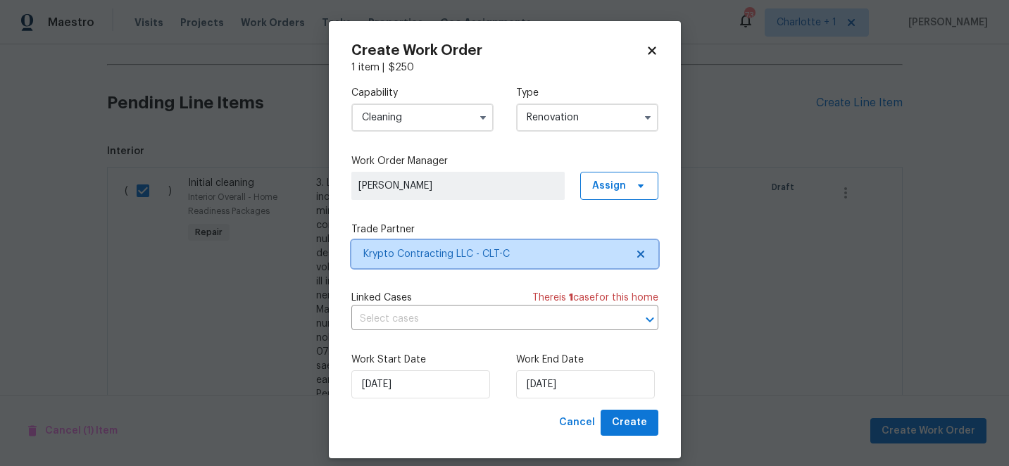
scroll to position [0, 0]
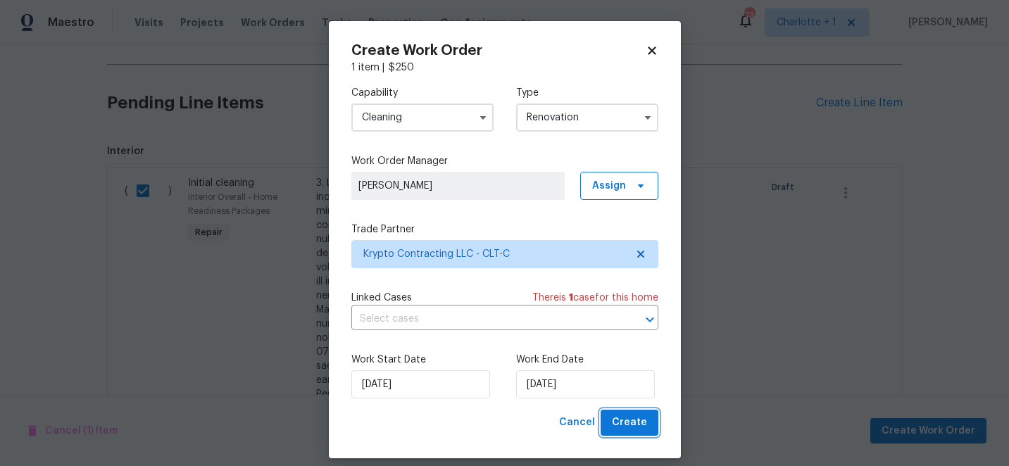
click at [622, 422] on span "Create" at bounding box center [629, 423] width 35 height 18
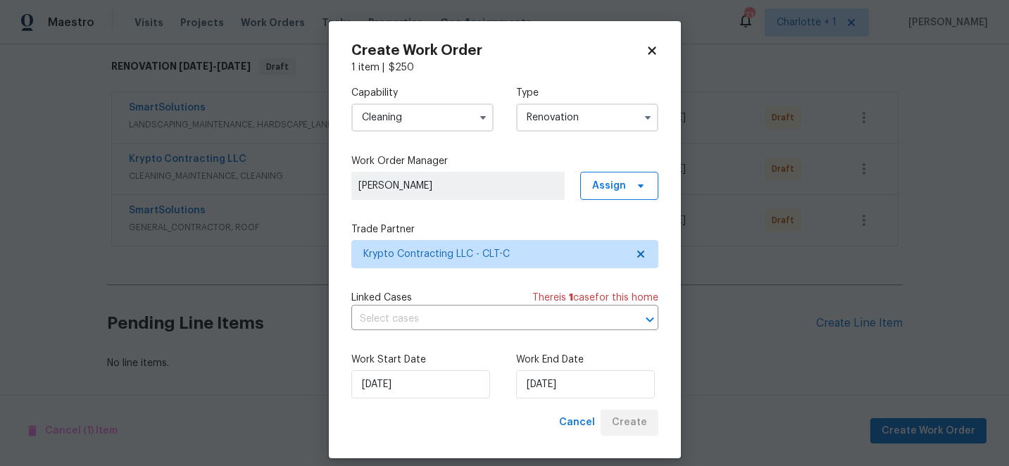
scroll to position [222, 0]
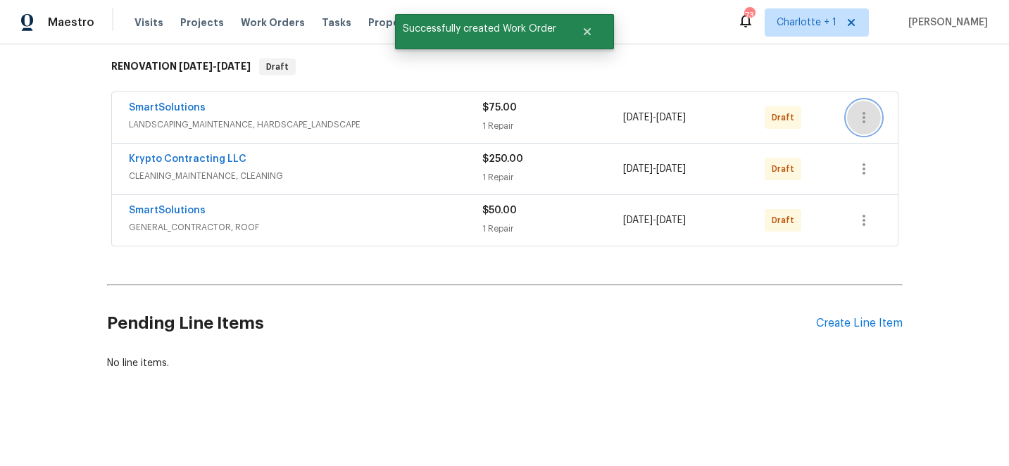
click at [862, 113] on icon "button" at bounding box center [863, 117] width 17 height 17
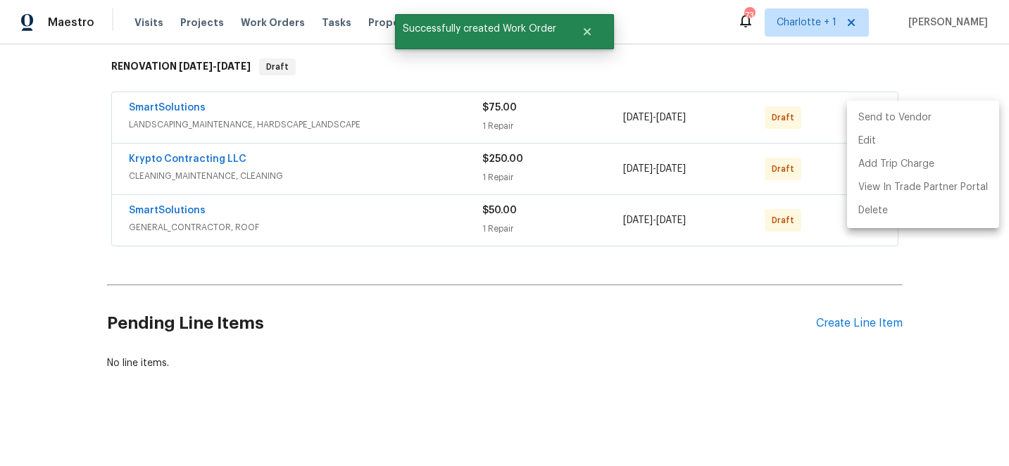
click at [865, 115] on li "Send to Vendor" at bounding box center [923, 117] width 152 height 23
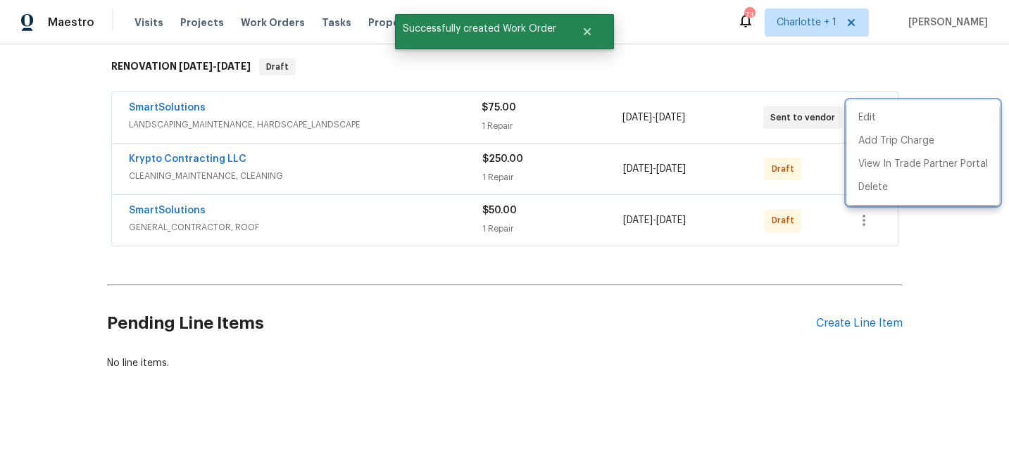
click at [912, 81] on div at bounding box center [504, 233] width 1009 height 466
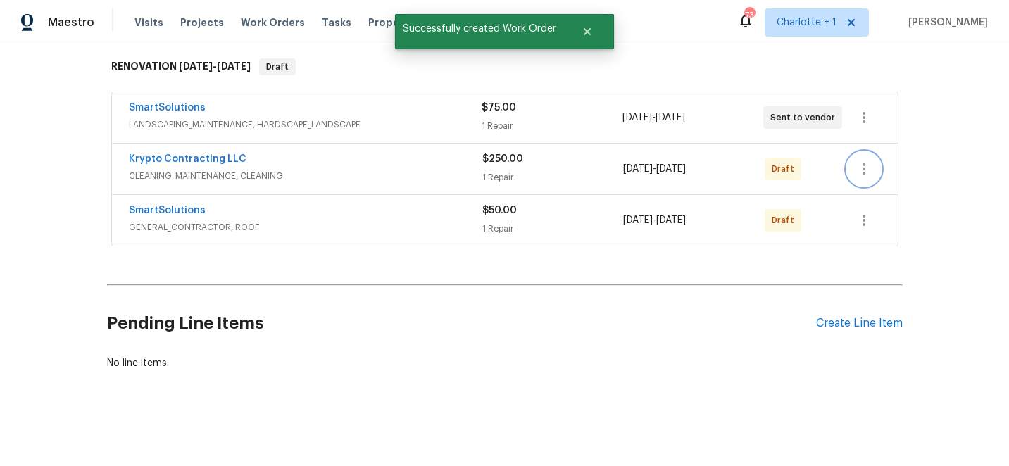
click at [858, 163] on icon "button" at bounding box center [863, 169] width 17 height 17
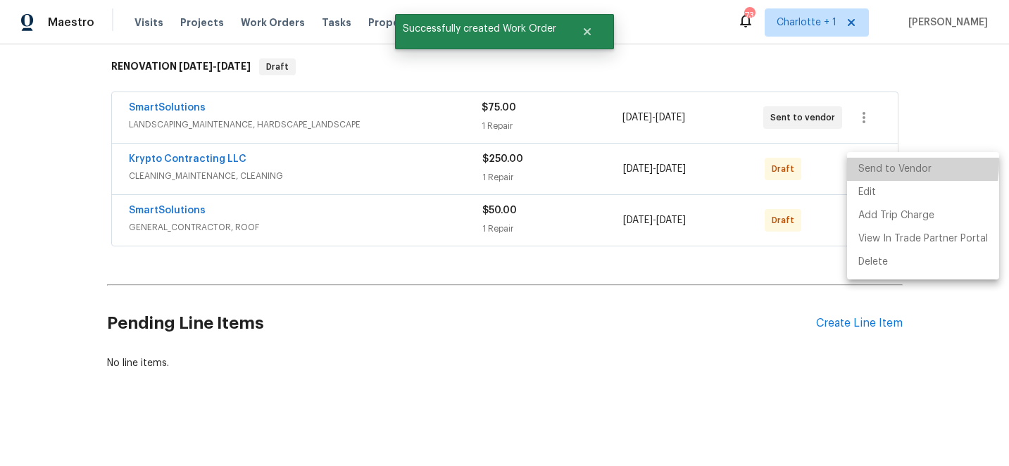
click at [865, 163] on li "Send to Vendor" at bounding box center [923, 169] width 152 height 23
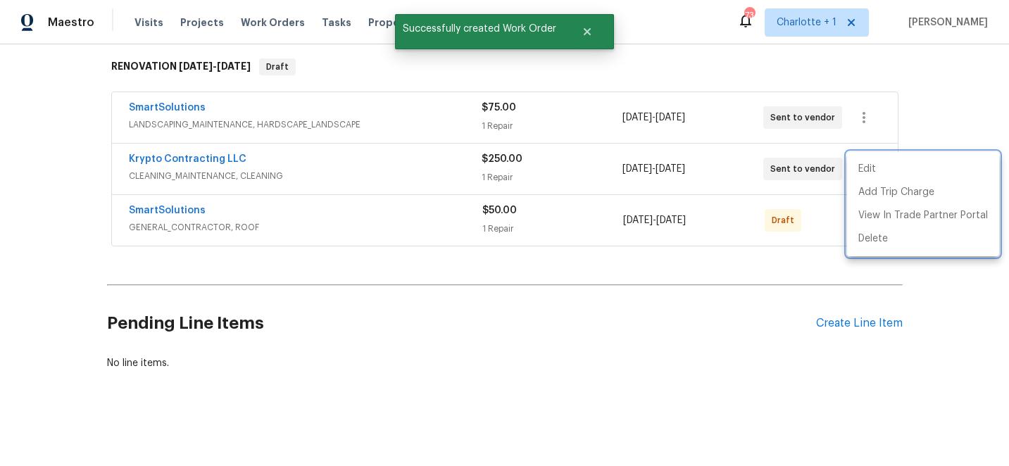
click at [924, 123] on div at bounding box center [504, 233] width 1009 height 466
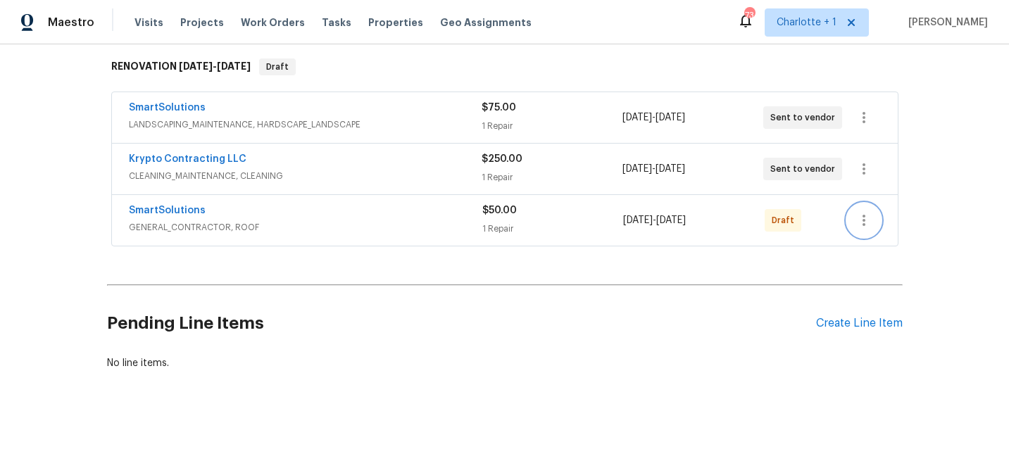
click at [864, 222] on icon "button" at bounding box center [863, 220] width 17 height 17
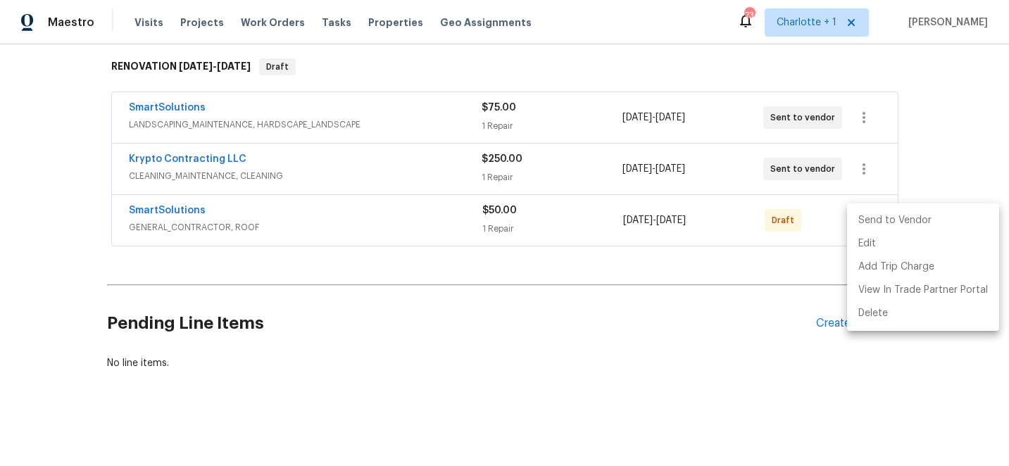
click at [866, 222] on li "Send to Vendor" at bounding box center [923, 220] width 152 height 23
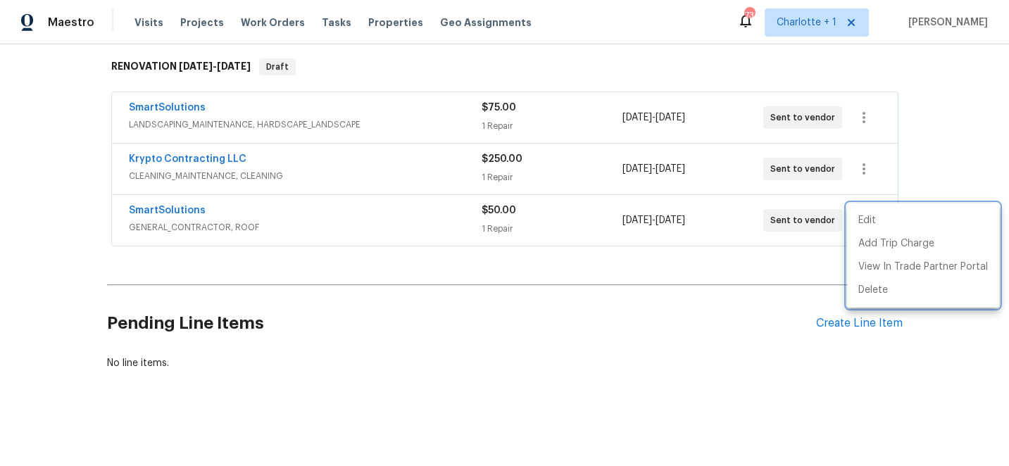
click at [920, 180] on div at bounding box center [504, 233] width 1009 height 466
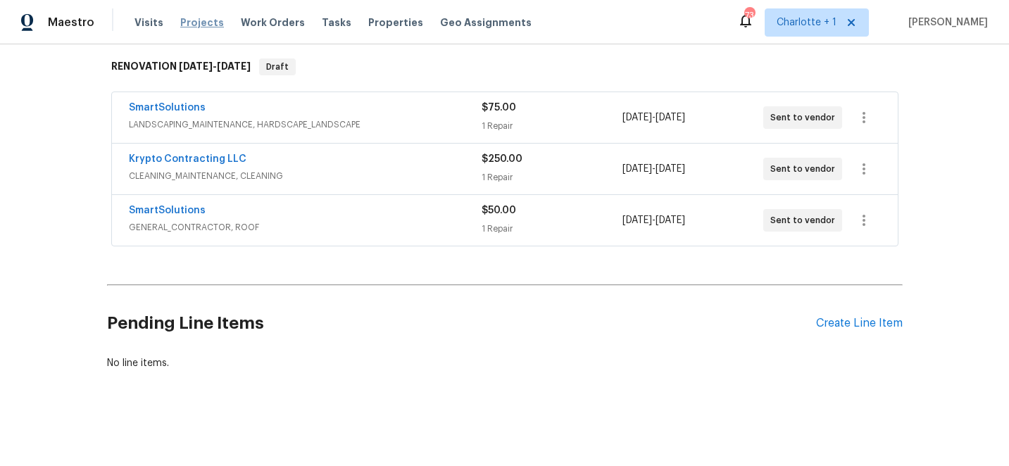
click at [192, 23] on span "Projects" at bounding box center [202, 22] width 44 height 14
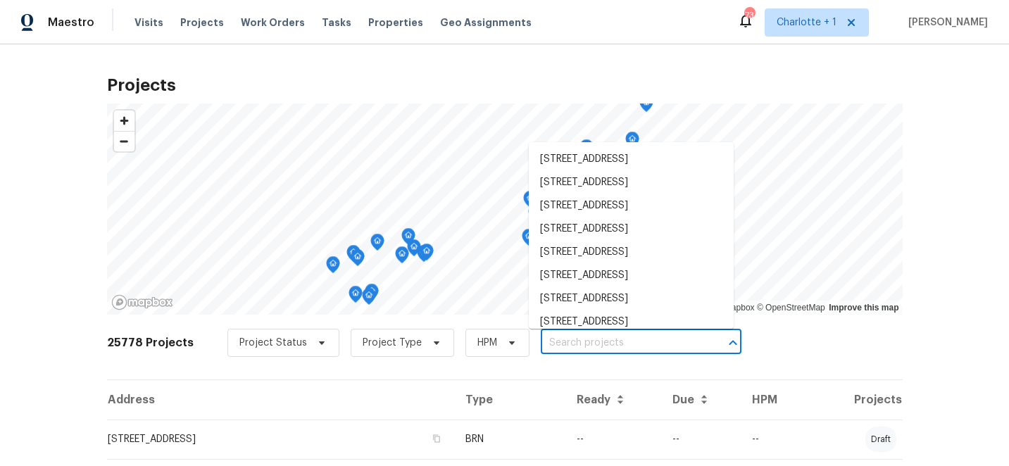
click at [551, 344] on input "text" at bounding box center [621, 343] width 161 height 22
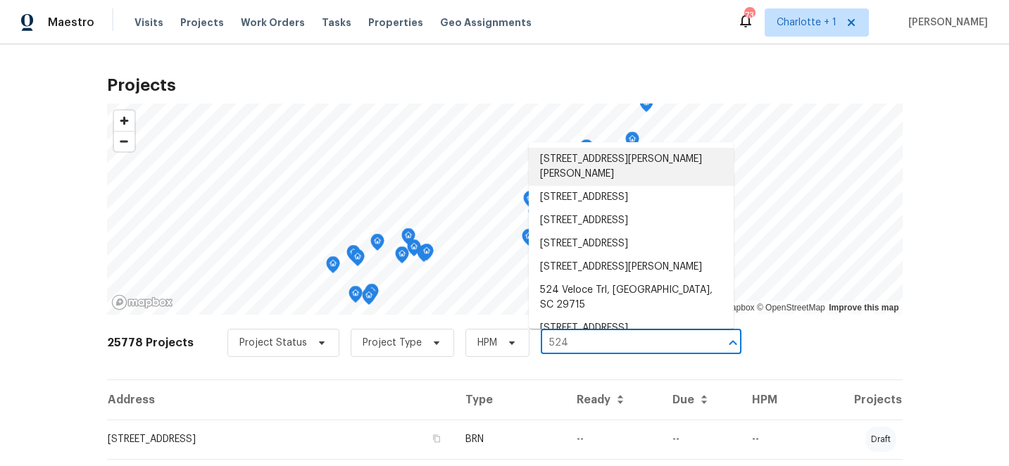
type input "524"
